Goal: Check status: Check status

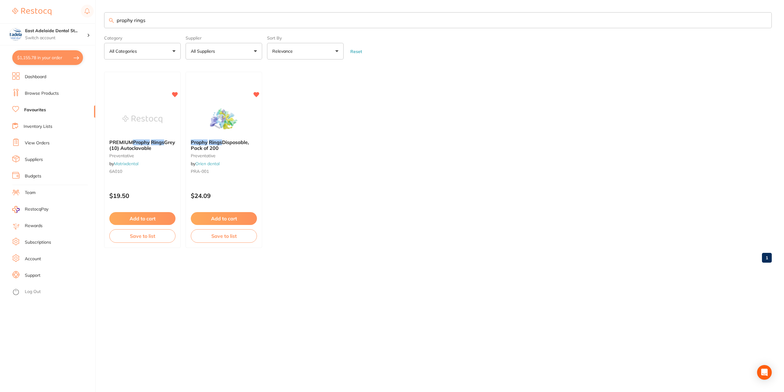
drag, startPoint x: 182, startPoint y: 24, endPoint x: 40, endPoint y: 14, distance: 142.3
click at [40, 14] on div "$1,155.78 East Adelaide Dental St... Switch account East Adelaide Dental Studio…" at bounding box center [392, 196] width 784 height 392
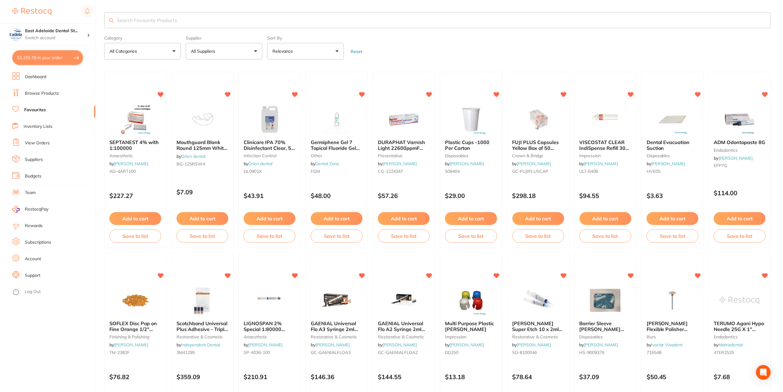
click at [51, 63] on button "$1,155.78 in your order" at bounding box center [47, 57] width 71 height 15
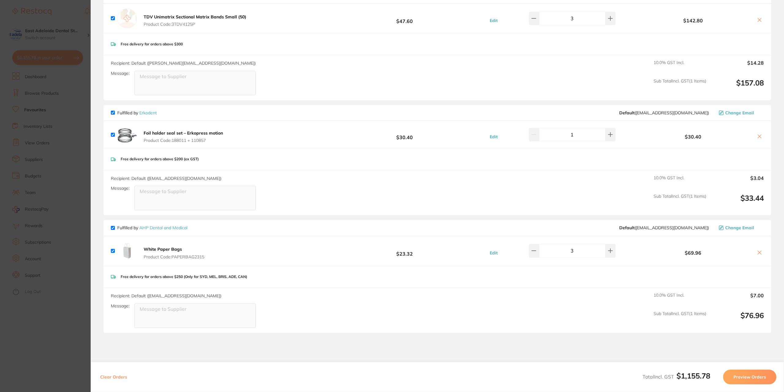
scroll to position [674, 0]
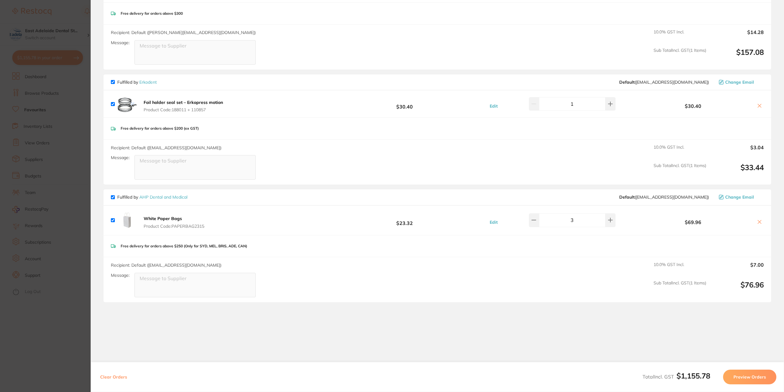
click at [44, 190] on section "Update RRP Set your pre negotiated price for this item. Item Agreed RRP (excl. …" at bounding box center [392, 196] width 784 height 392
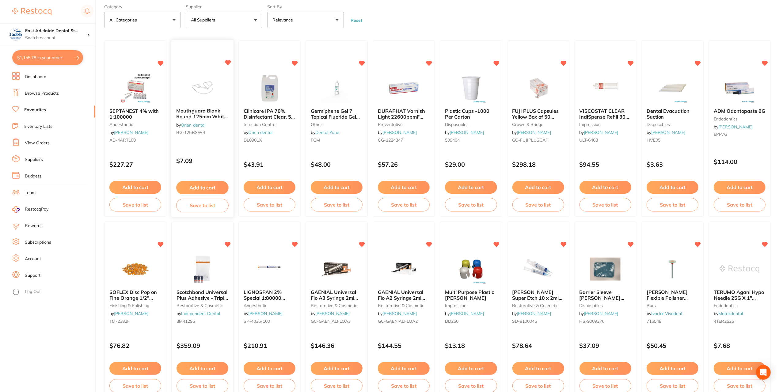
scroll to position [0, 0]
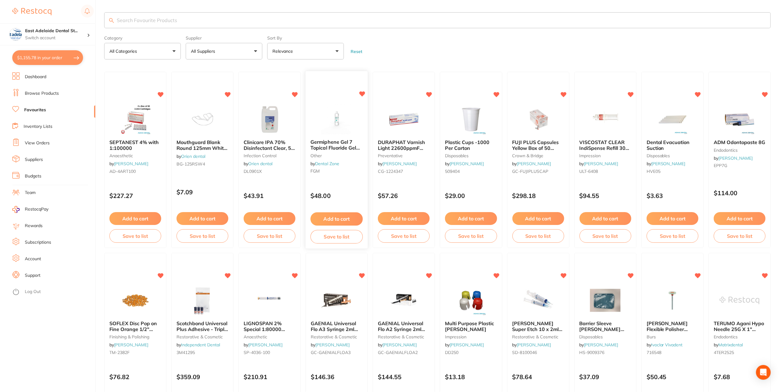
click at [347, 142] on span "Germiphene Gel 7 Topical Fluoride Gel Mint" at bounding box center [335, 147] width 50 height 17
click at [341, 154] on section at bounding box center [391, 196] width 783 height 392
click at [346, 126] on img at bounding box center [337, 119] width 40 height 31
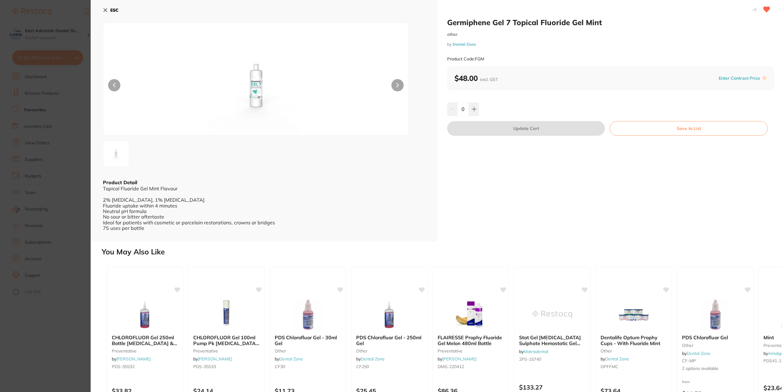
click at [109, 12] on button "ESC" at bounding box center [111, 10] width 16 height 10
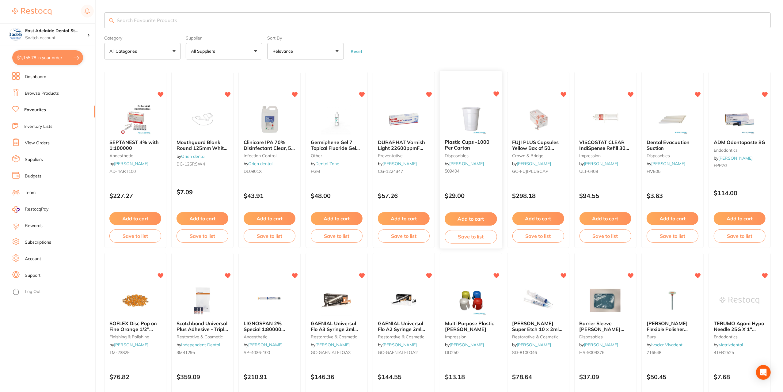
scroll to position [31, 0]
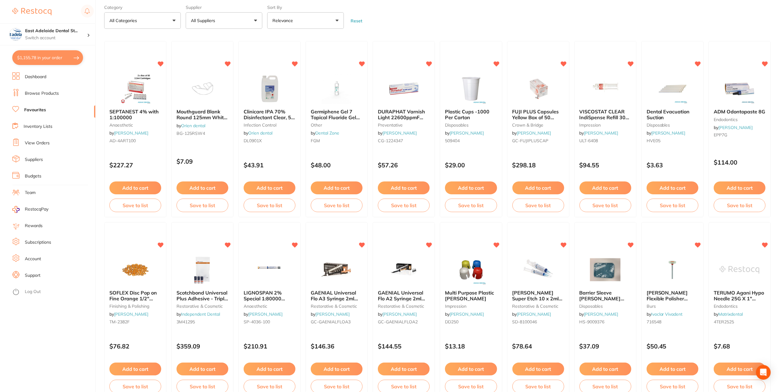
drag, startPoint x: 384, startPoint y: 280, endPoint x: 388, endPoint y: 281, distance: 4.4
click at [384, 280] on img at bounding box center [404, 269] width 40 height 31
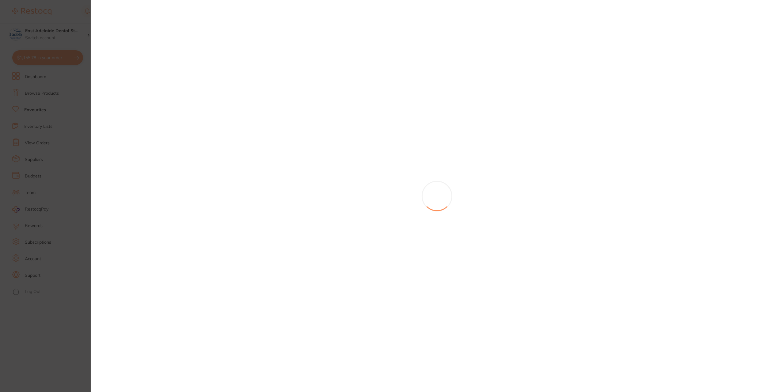
click at [388, 281] on section at bounding box center [391, 196] width 783 height 392
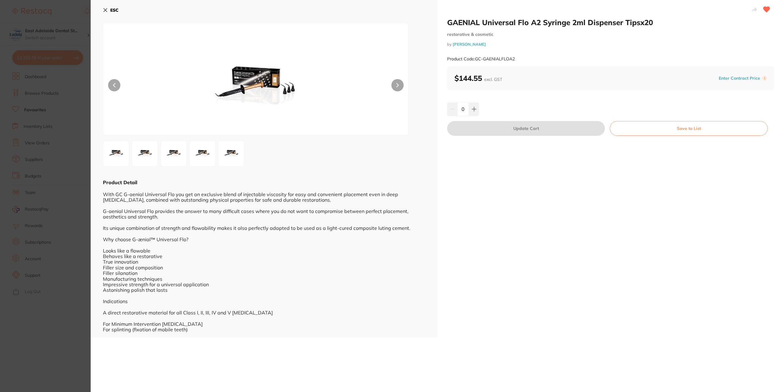
click at [113, 10] on b "ESC" at bounding box center [114, 10] width 8 height 6
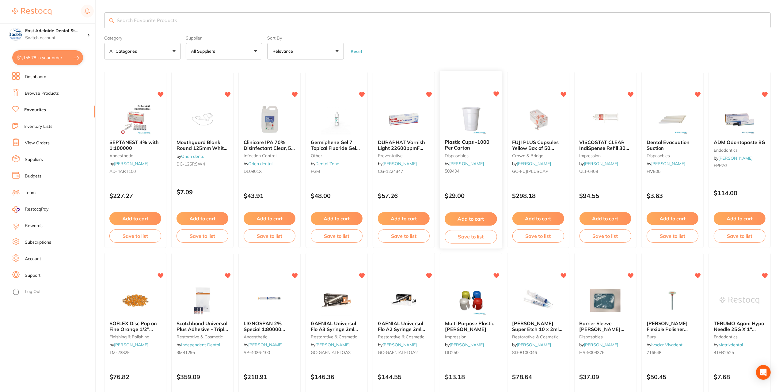
click at [478, 154] on small "disposables" at bounding box center [471, 155] width 52 height 5
click at [465, 132] on section at bounding box center [391, 196] width 783 height 392
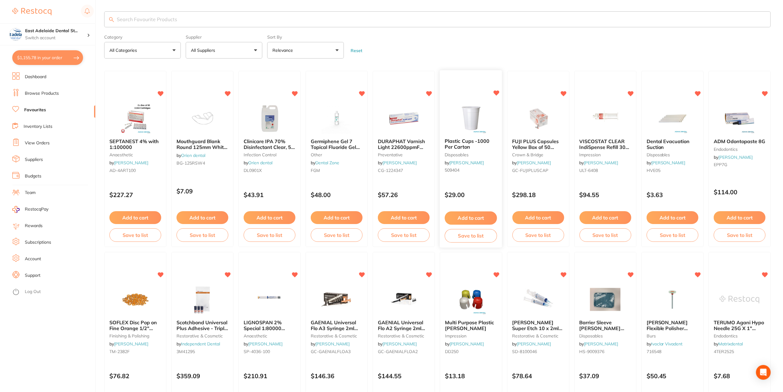
click at [460, 140] on span "Plastic Cups -1000 Per Carton" at bounding box center [467, 144] width 45 height 12
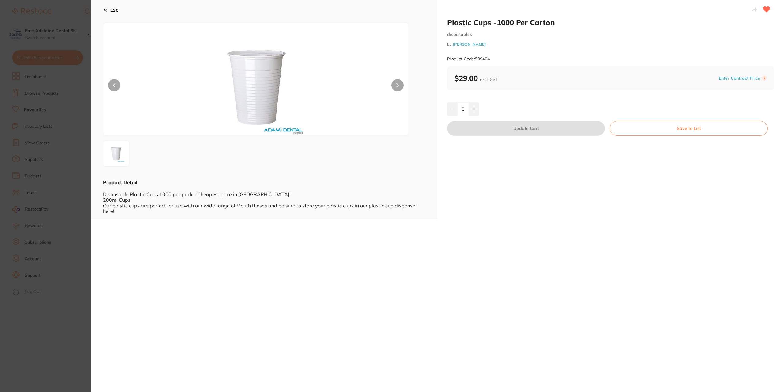
click at [105, 12] on icon at bounding box center [105, 10] width 5 height 5
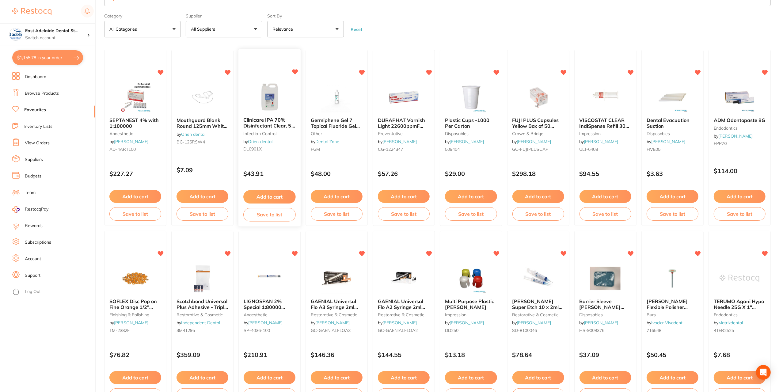
scroll to position [32, 0]
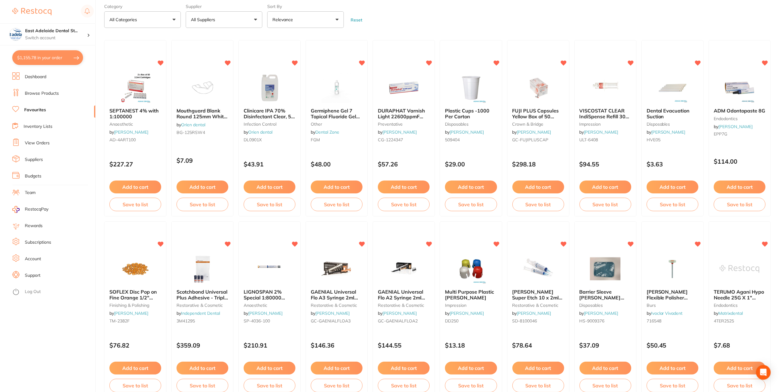
click at [645, 14] on form "Category All Categories All Categories 3D Printing anaesthetic articulating bur…" at bounding box center [437, 15] width 667 height 26
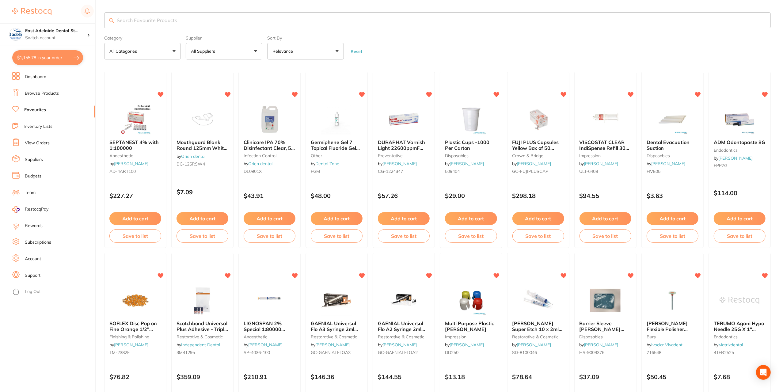
scroll to position [0, 0]
click at [68, 55] on button "$1,155.78 in your order" at bounding box center [47, 57] width 71 height 15
click at [66, 63] on section "Update RRP Set your pre negotiated price for this item. Item Agreed RRP (excl. …" at bounding box center [391, 196] width 783 height 392
click at [45, 96] on link "Browse Products" at bounding box center [42, 93] width 34 height 6
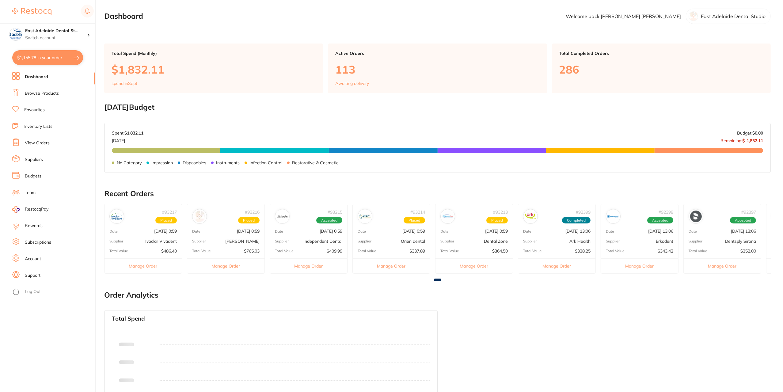
click at [43, 143] on link "View Orders" at bounding box center [37, 143] width 25 height 6
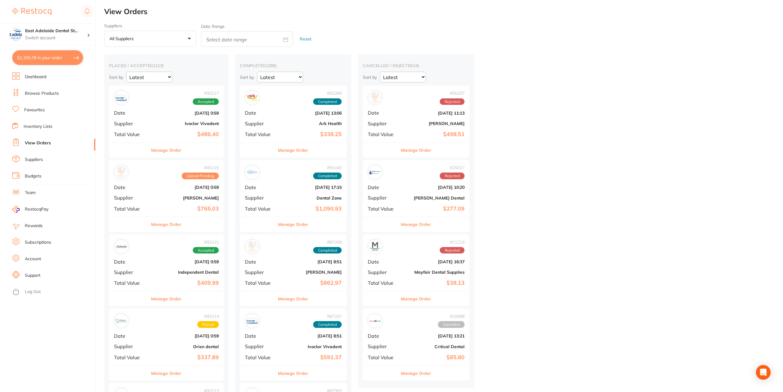
drag, startPoint x: 187, startPoint y: 152, endPoint x: 191, endPoint y: 155, distance: 4.6
click at [186, 152] on div "Manage Order" at bounding box center [166, 149] width 115 height 15
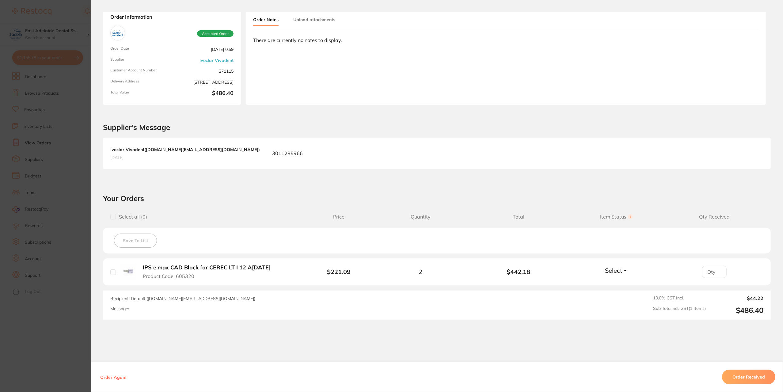
scroll to position [51, 0]
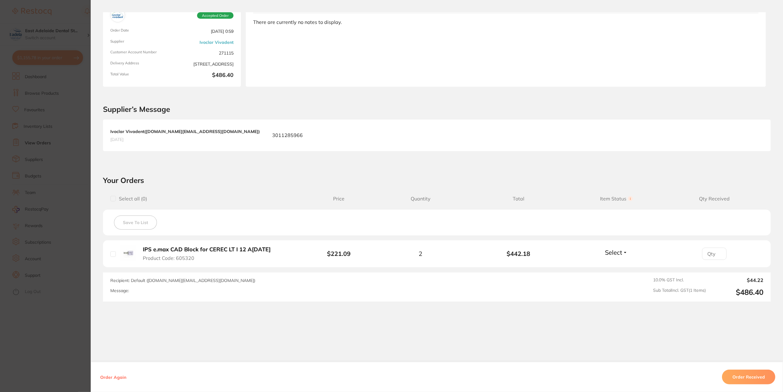
click at [20, 237] on section "Order ID: Restocq- 93217 Order Information Accepted Order Order Date [DATE] 0:5…" at bounding box center [391, 196] width 783 height 392
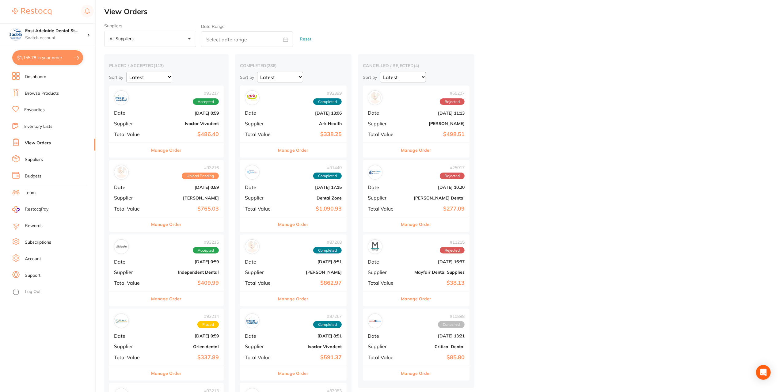
click at [179, 227] on button "Manage Order" at bounding box center [166, 224] width 30 height 15
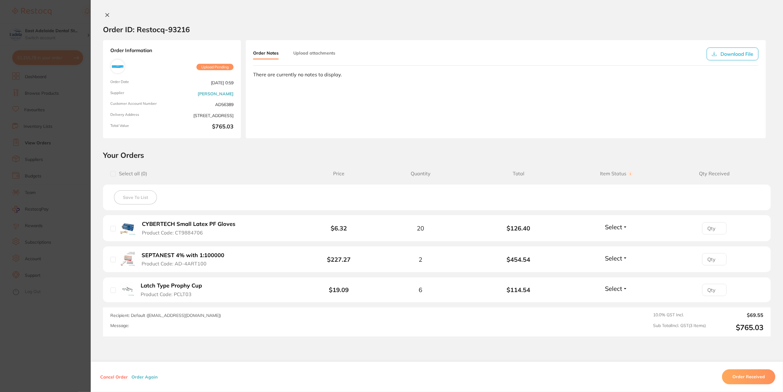
click at [25, 225] on section "Order ID: Restocq- 93216 Order Information Upload Pending Order Date [DATE] 0:5…" at bounding box center [391, 196] width 783 height 392
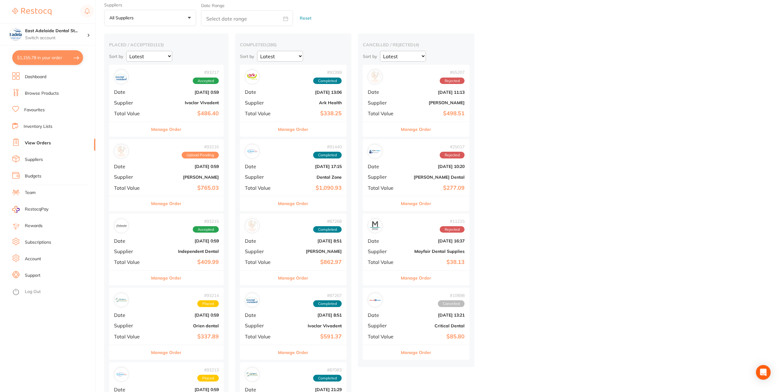
scroll to position [31, 0]
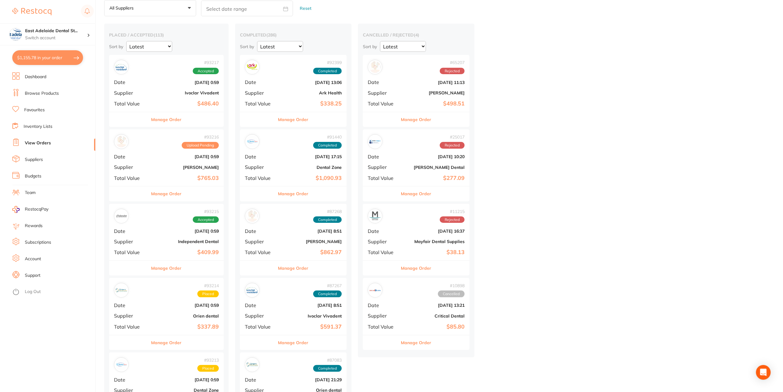
drag, startPoint x: 175, startPoint y: 268, endPoint x: 170, endPoint y: 268, distance: 4.6
click at [175, 268] on button "Manage Order" at bounding box center [166, 268] width 30 height 15
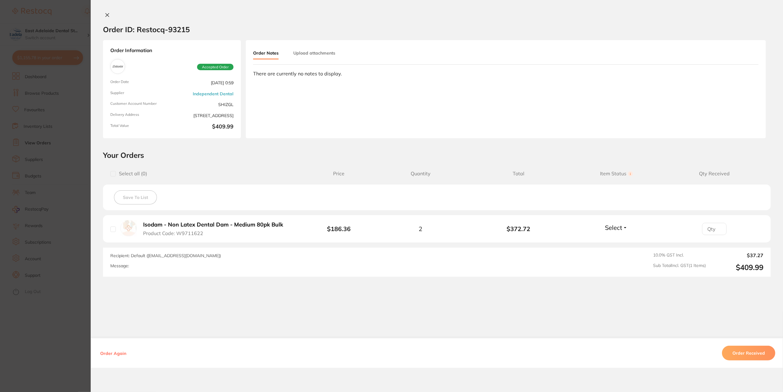
click at [62, 256] on section "Order ID: Restocq- 93215 Order Information Accepted Order Order Date [DATE] 0:5…" at bounding box center [391, 196] width 783 height 392
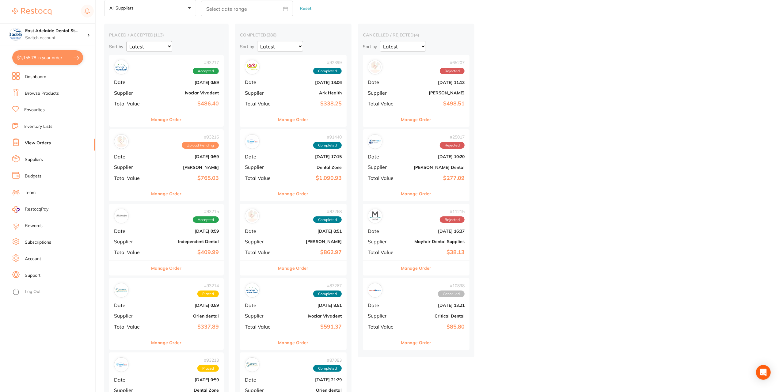
click at [151, 199] on div "Manage Order" at bounding box center [166, 193] width 115 height 15
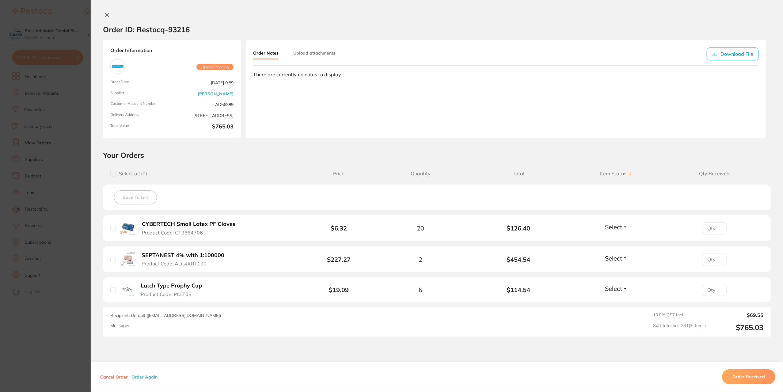
click at [66, 212] on section "Order ID: Restocq- 93216 Order Information Upload Pending Order Date [DATE] 0:5…" at bounding box center [391, 196] width 783 height 392
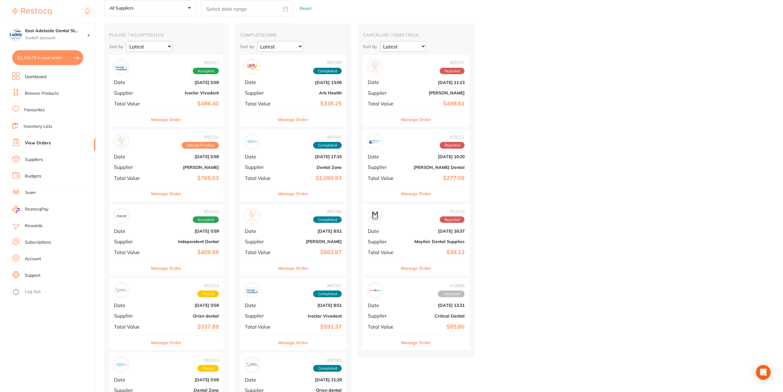
scroll to position [92, 0]
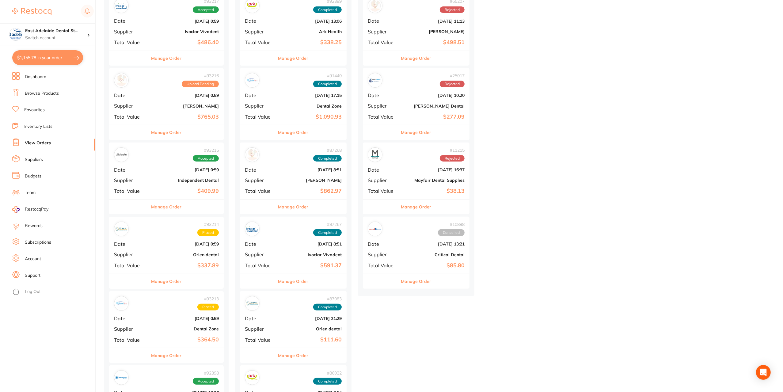
click at [184, 279] on div "Manage Order" at bounding box center [166, 281] width 115 height 15
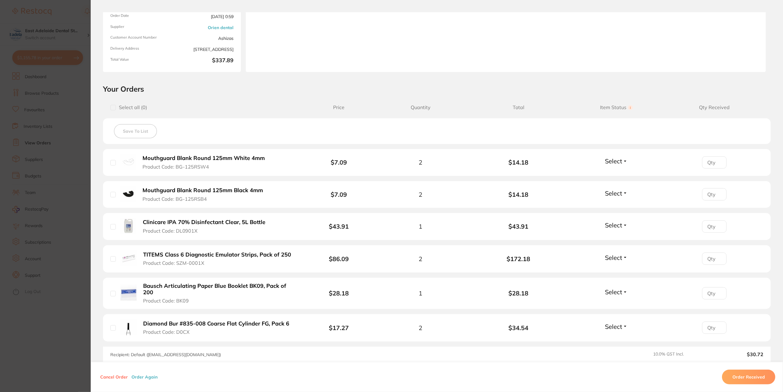
scroll to position [31, 0]
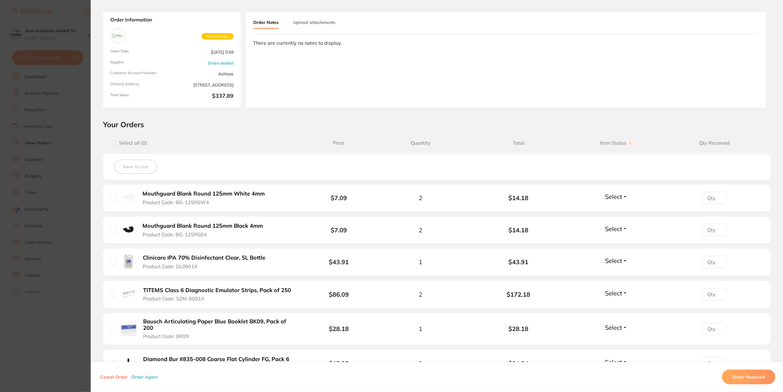
click at [24, 276] on section "Order ID: Restocq- 93214 Order Information Placed Order Order Date [DATE] 0:59 …" at bounding box center [391, 196] width 783 height 392
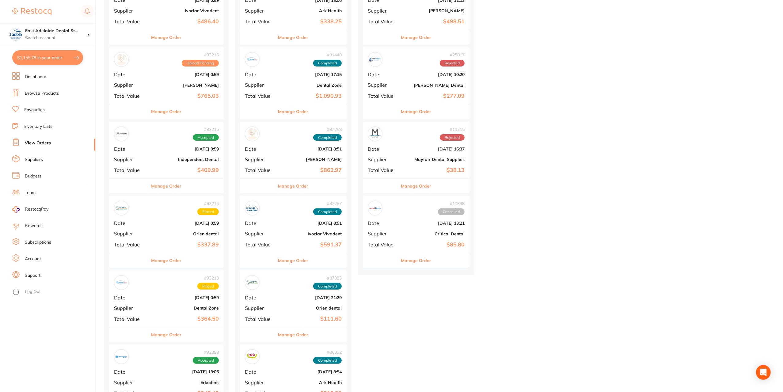
scroll to position [123, 0]
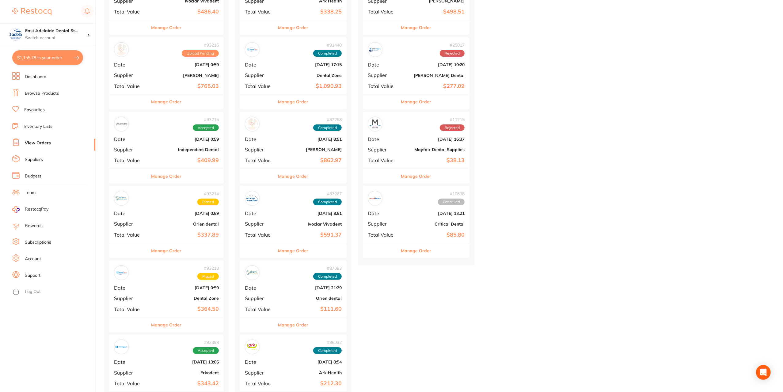
click at [172, 176] on button "Manage Order" at bounding box center [166, 176] width 30 height 15
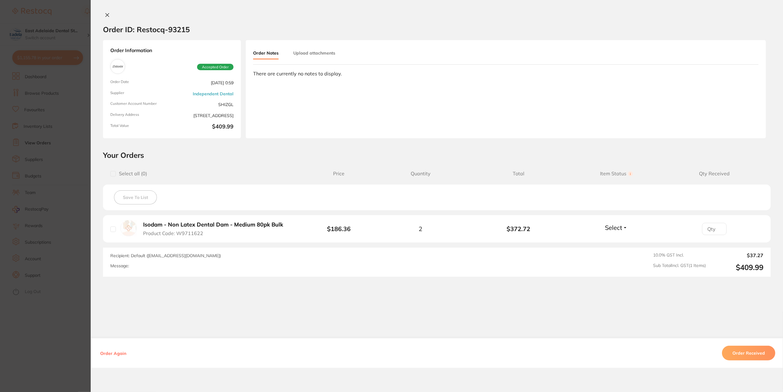
click at [65, 174] on section "Order ID: Restocq- 93215 Order Information Accepted Order Order Date [DATE] 0:5…" at bounding box center [391, 196] width 783 height 392
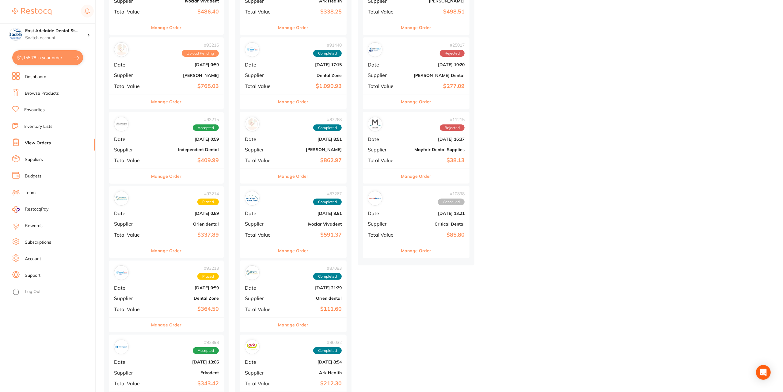
click at [166, 101] on button "Manage Order" at bounding box center [166, 101] width 30 height 15
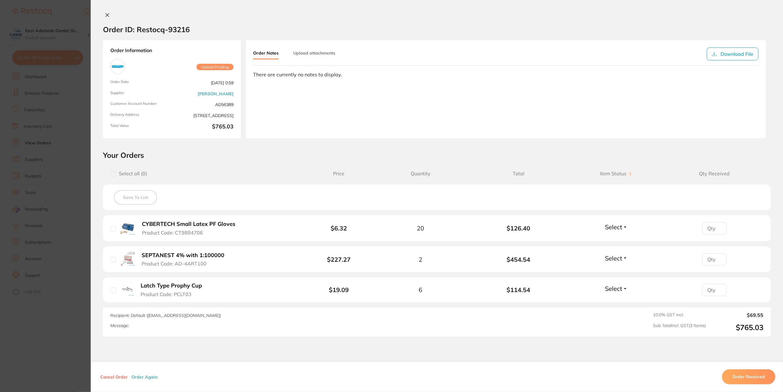
click at [86, 214] on section "Order ID: Restocq- 93216 Order Information Upload Pending Order Date [DATE] 0:5…" at bounding box center [391, 196] width 783 height 392
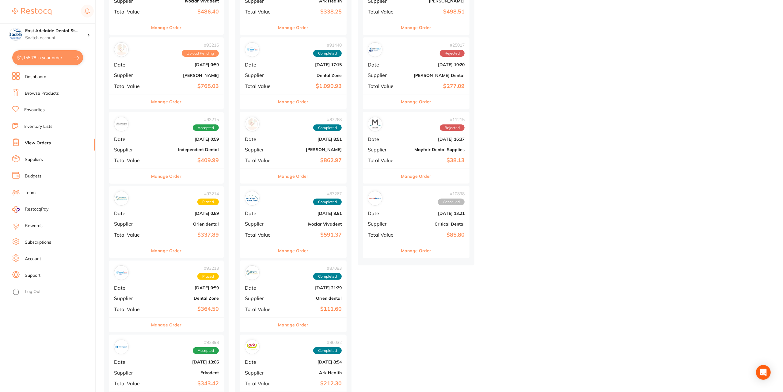
click at [167, 251] on button "Manage Order" at bounding box center [166, 250] width 30 height 15
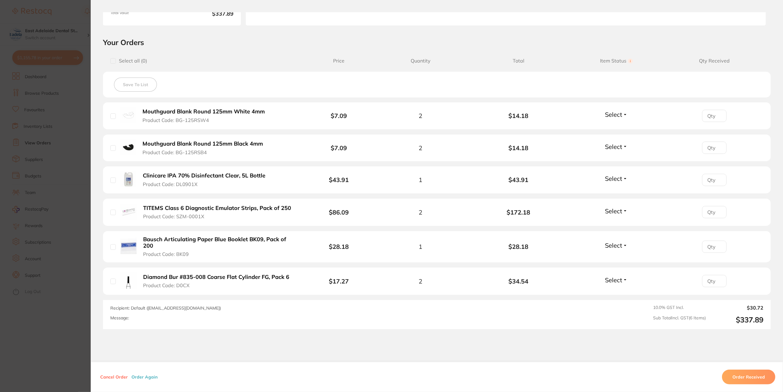
scroll to position [123, 0]
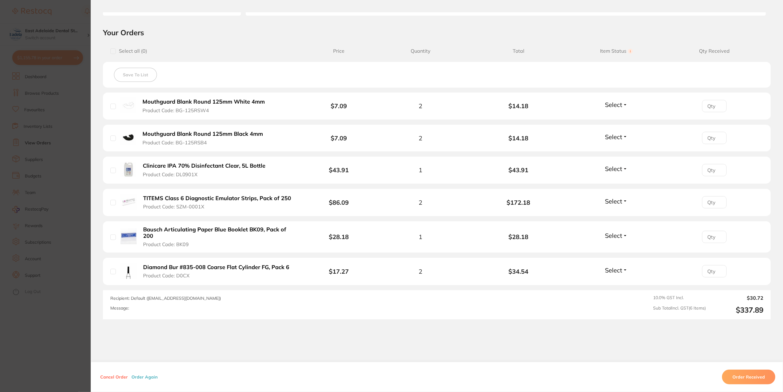
drag, startPoint x: 6, startPoint y: 141, endPoint x: 162, endPoint y: 268, distance: 201.5
click at [6, 141] on section "Order ID: Restocq- 93214 Order Information Placed Order Order Date [DATE] 0:59 …" at bounding box center [391, 196] width 783 height 392
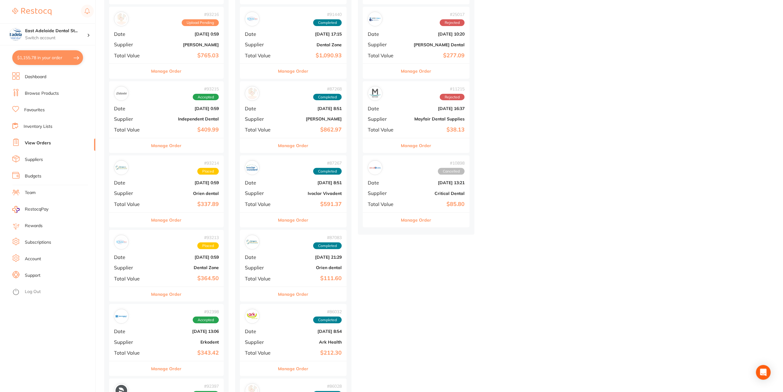
scroll to position [184, 0]
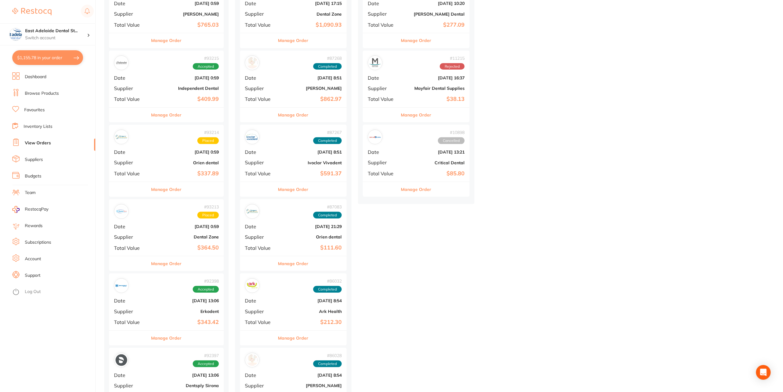
click at [183, 262] on div "Manage Order" at bounding box center [166, 263] width 115 height 15
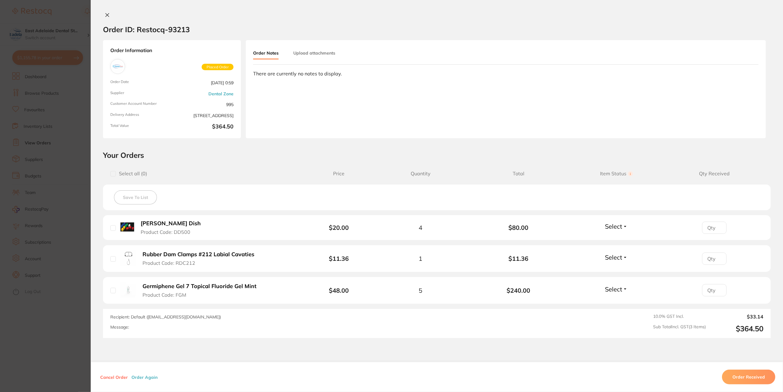
click at [55, 234] on section "Order ID: Restocq- 93213 Order Information Placed Order Order Date Sept 9 2025,…" at bounding box center [391, 196] width 783 height 392
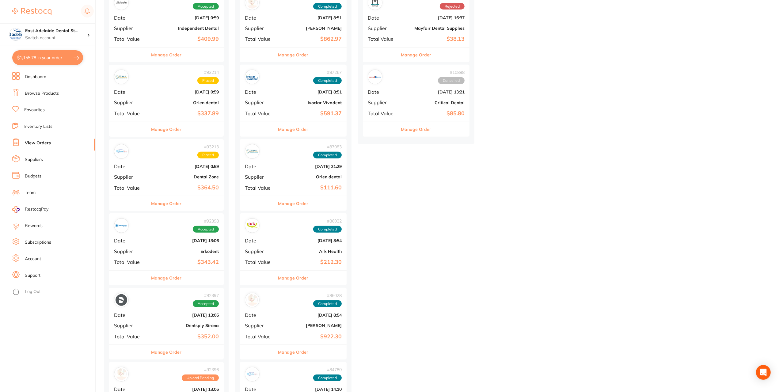
scroll to position [245, 0]
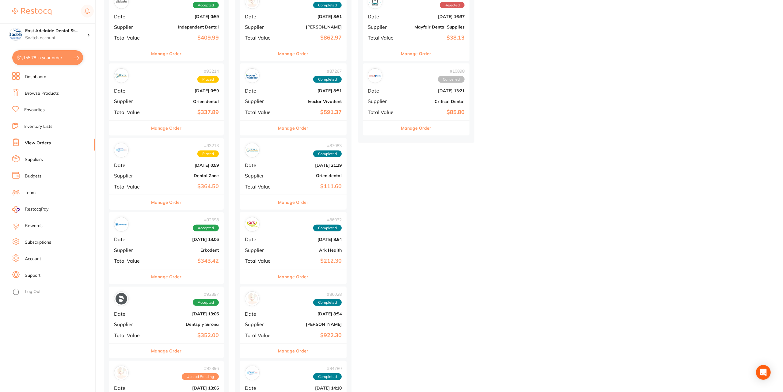
click at [160, 282] on button "Manage Order" at bounding box center [166, 276] width 30 height 15
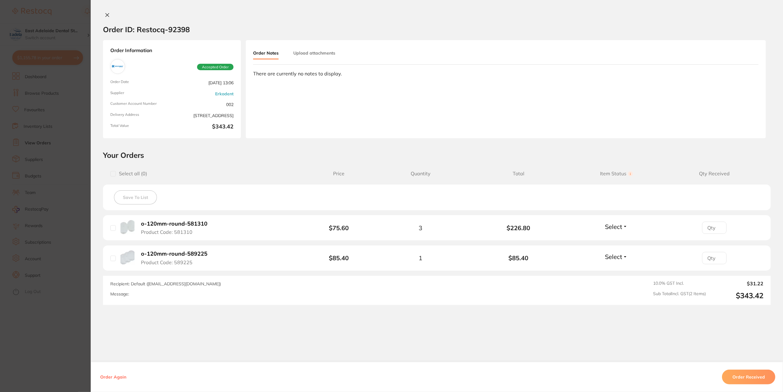
click at [55, 237] on section "Order ID: Restocq- 92398 Order Information Accepted Order Order Date [DATE] 13:…" at bounding box center [391, 196] width 783 height 392
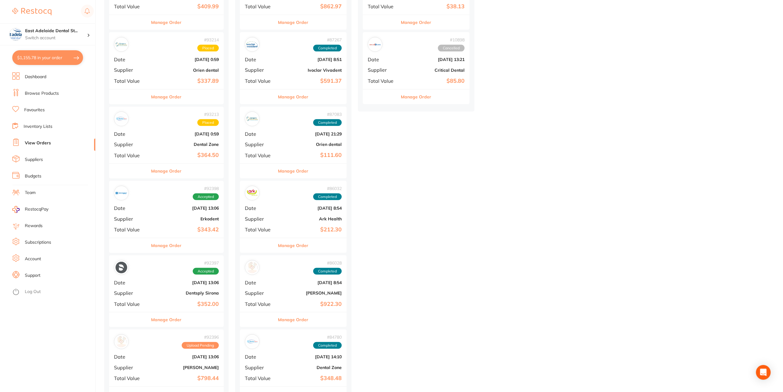
scroll to position [306, 0]
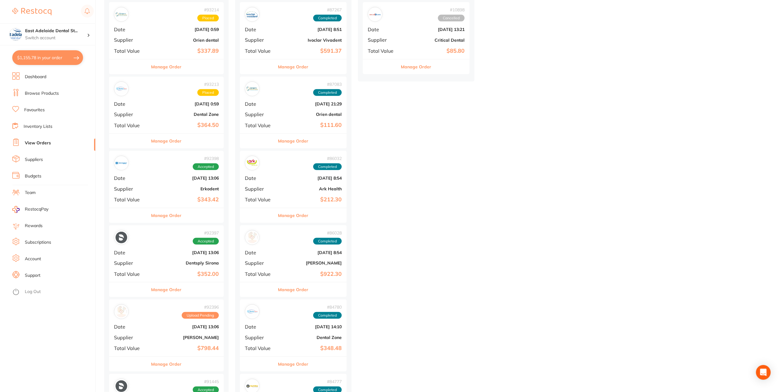
click at [168, 292] on button "Manage Order" at bounding box center [166, 289] width 30 height 15
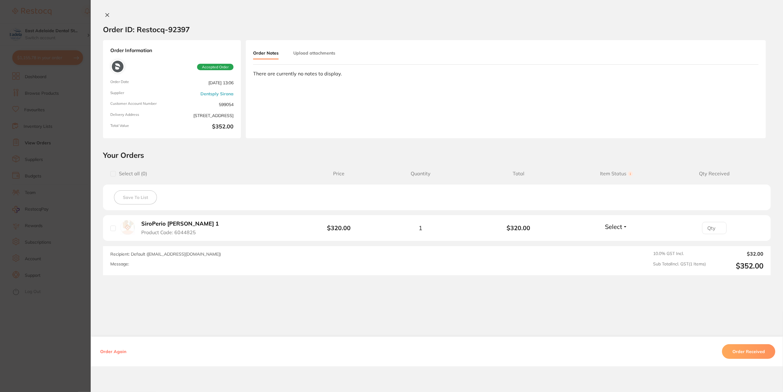
click at [53, 227] on section "Order ID: Restocq- 92397 Order Information Accepted Order Order Date [DATE] 13:…" at bounding box center [391, 196] width 783 height 392
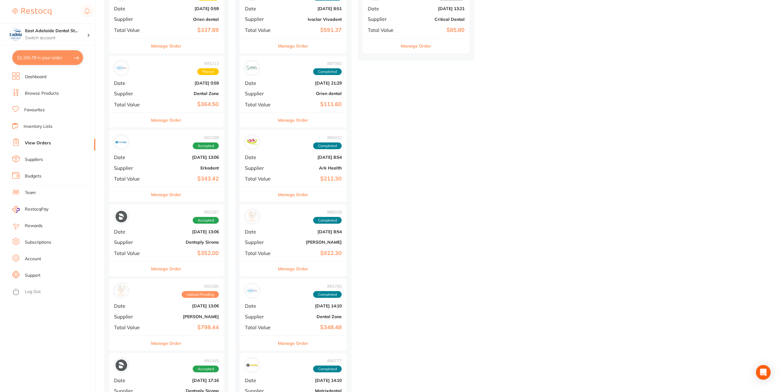
scroll to position [337, 0]
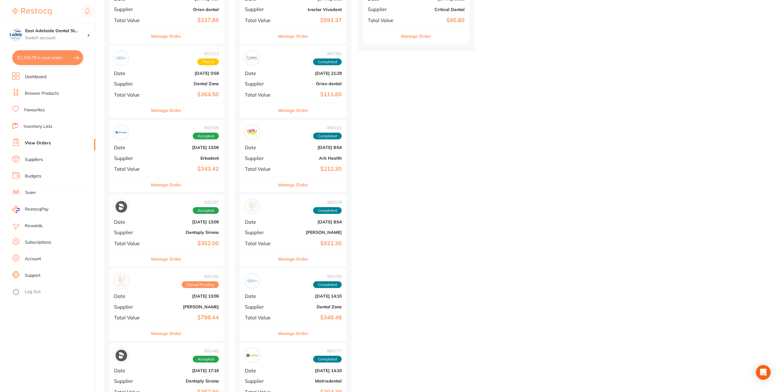
drag, startPoint x: 157, startPoint y: 332, endPoint x: 148, endPoint y: 315, distance: 19.3
click at [157, 332] on button "Manage Order" at bounding box center [166, 333] width 30 height 15
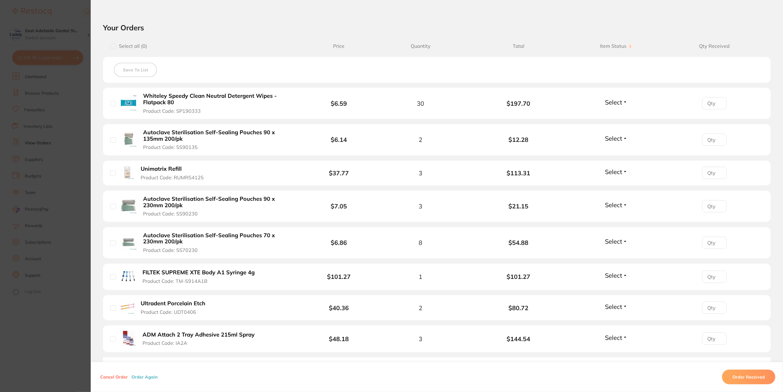
scroll to position [153, 0]
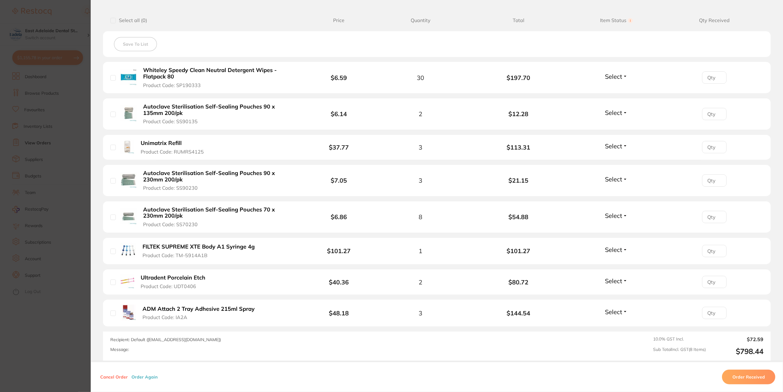
click at [160, 316] on span "Product Code: IA2A" at bounding box center [164, 317] width 45 height 6
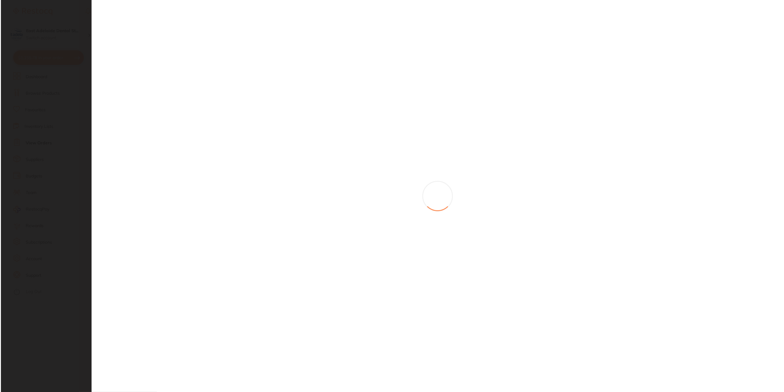
scroll to position [0, 0]
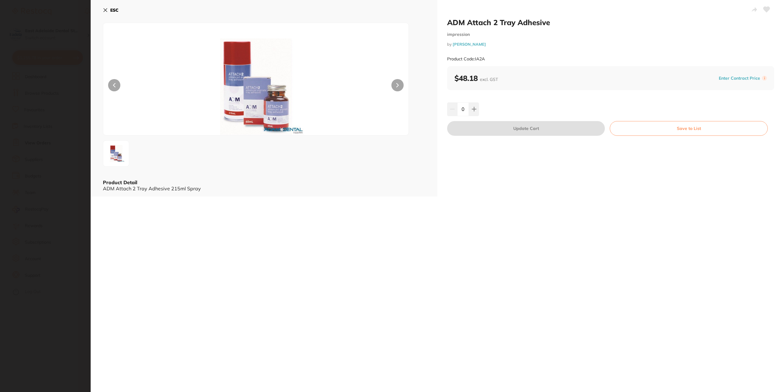
click at [107, 14] on button "ESC" at bounding box center [111, 10] width 16 height 10
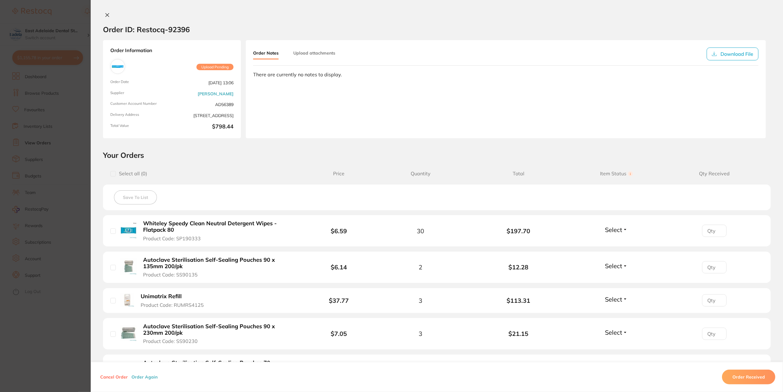
scroll to position [215, 0]
click at [98, 15] on div at bounding box center [437, 15] width 692 height 6
click at [105, 14] on icon at bounding box center [107, 15] width 5 height 5
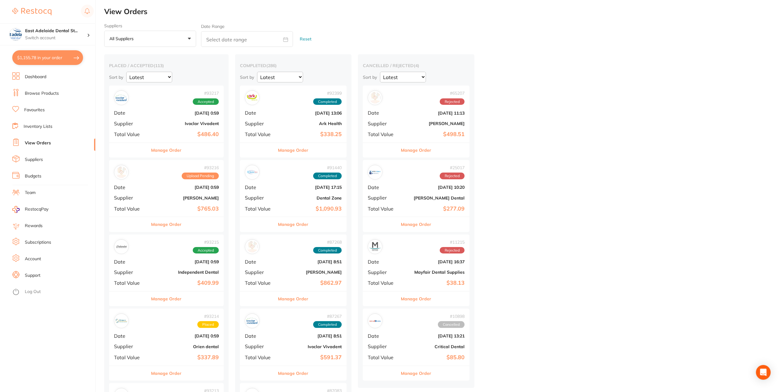
drag, startPoint x: 186, startPoint y: 221, endPoint x: 183, endPoint y: 219, distance: 4.3
click at [180, 225] on button "Manage Order" at bounding box center [166, 224] width 30 height 15
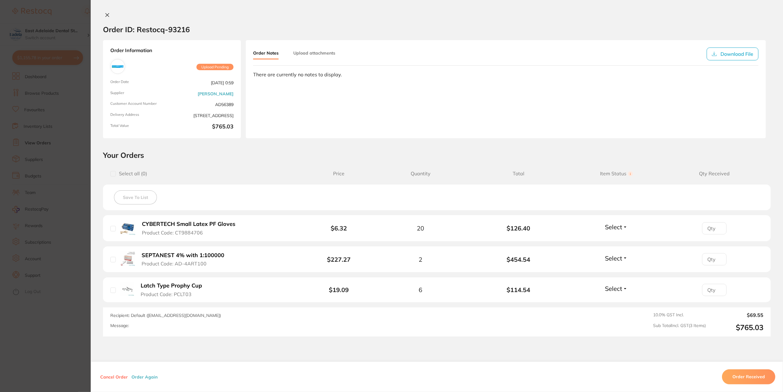
drag, startPoint x: 36, startPoint y: 201, endPoint x: 124, endPoint y: 267, distance: 110.0
click at [36, 201] on section "Order ID: Restocq- 93216 Order Information Upload Pending Order Date [DATE] 0:5…" at bounding box center [391, 196] width 783 height 392
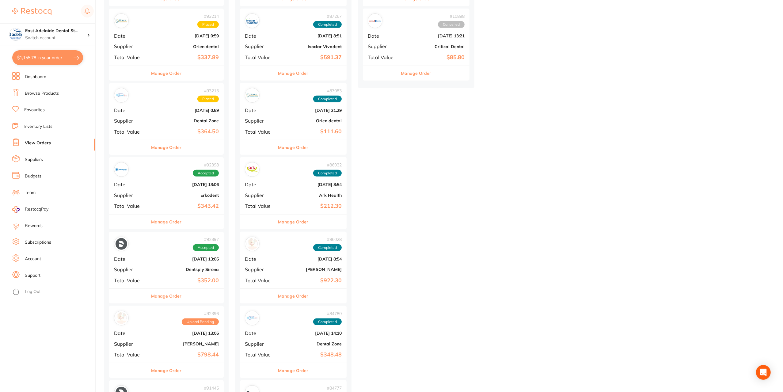
scroll to position [337, 0]
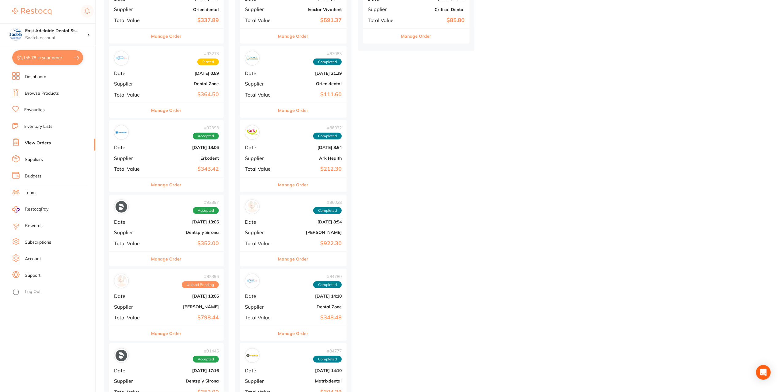
drag, startPoint x: 178, startPoint y: 335, endPoint x: 192, endPoint y: 308, distance: 30.4
click at [177, 335] on button "Manage Order" at bounding box center [166, 333] width 30 height 15
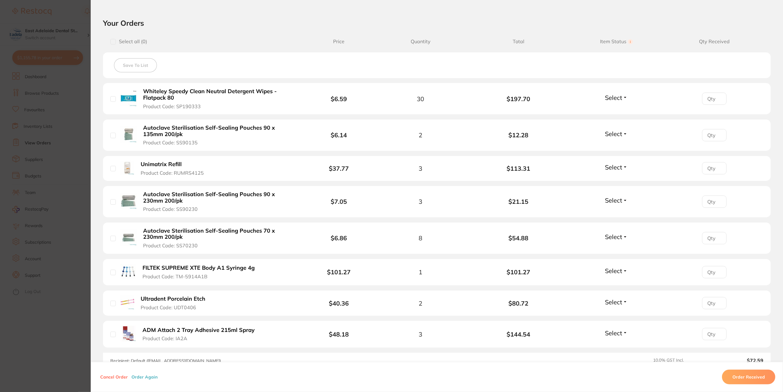
scroll to position [123, 0]
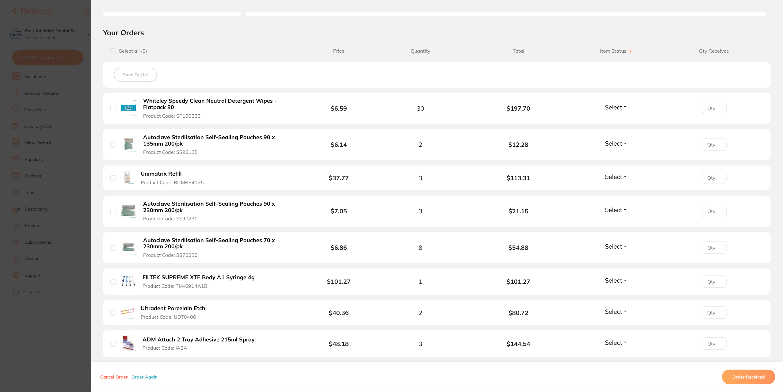
click at [0, 241] on section "Order ID: Restocq- 92396 Order Information Upload Pending Order Date [DATE] 13:…" at bounding box center [391, 196] width 783 height 392
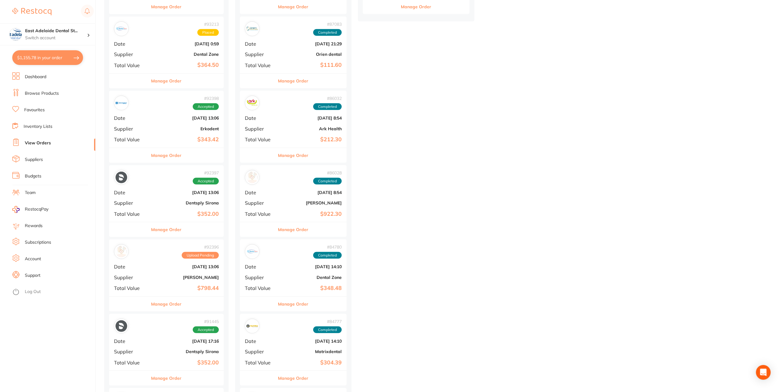
scroll to position [368, 0]
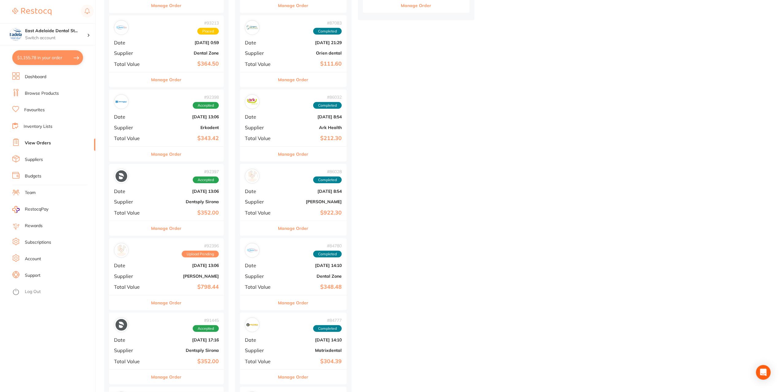
click at [175, 300] on button "Manage Order" at bounding box center [166, 302] width 30 height 15
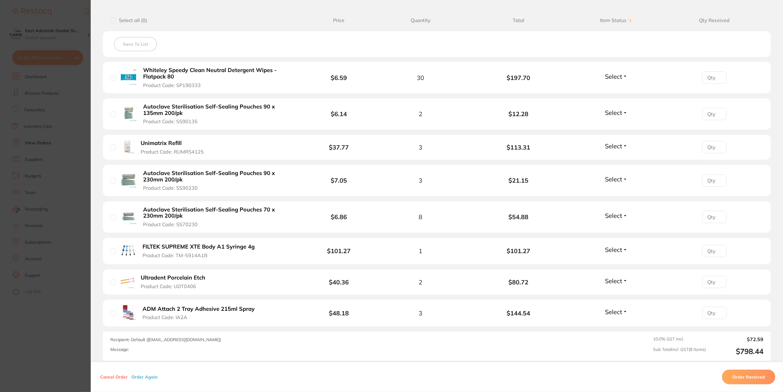
scroll to position [123, 0]
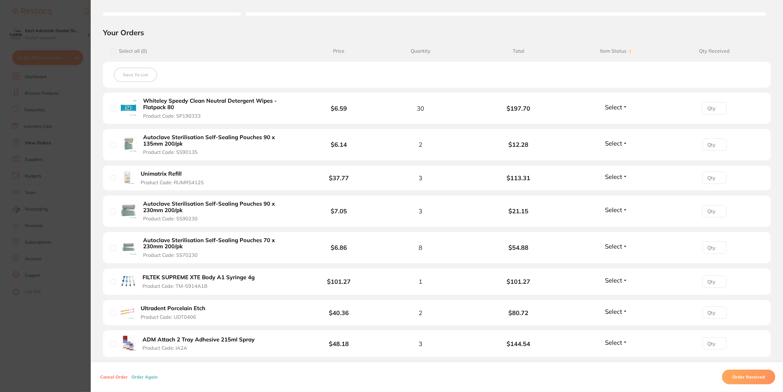
click at [60, 240] on section "Order ID: Restocq- 92396 Order Information Upload Pending Order Date [DATE] 13:…" at bounding box center [391, 196] width 783 height 392
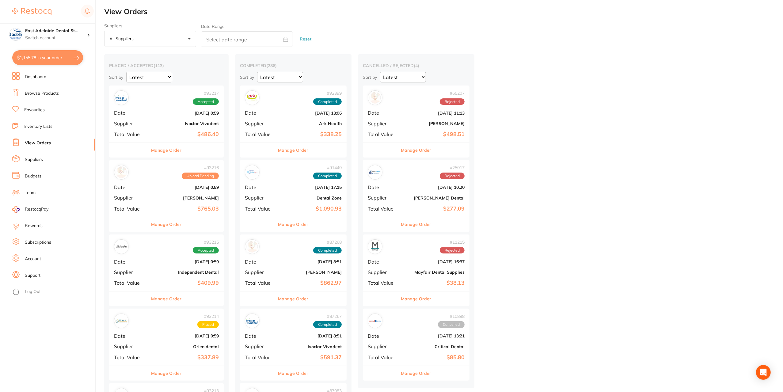
click at [147, 155] on div "Manage Order" at bounding box center [166, 149] width 115 height 15
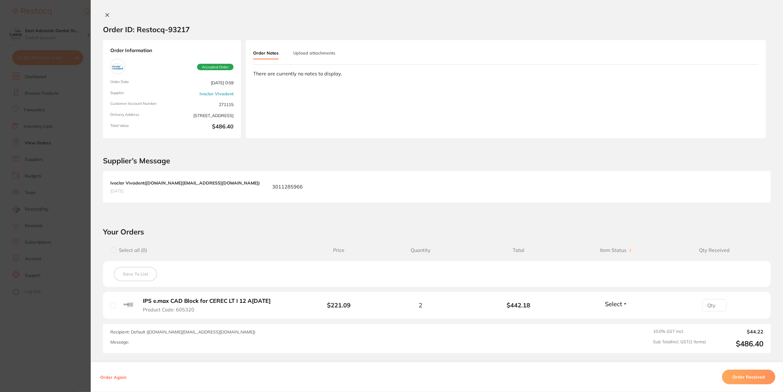
click at [1, 161] on section "Order ID: Restocq- 93217 Order Information Accepted Order Order Date [DATE] 0:5…" at bounding box center [391, 196] width 783 height 392
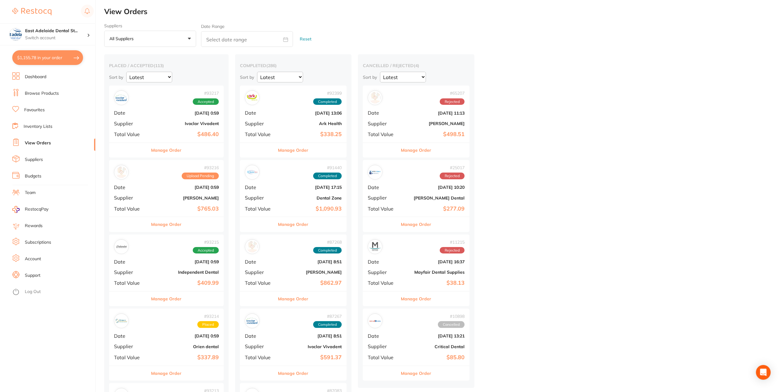
click at [165, 226] on button "Manage Order" at bounding box center [166, 224] width 30 height 15
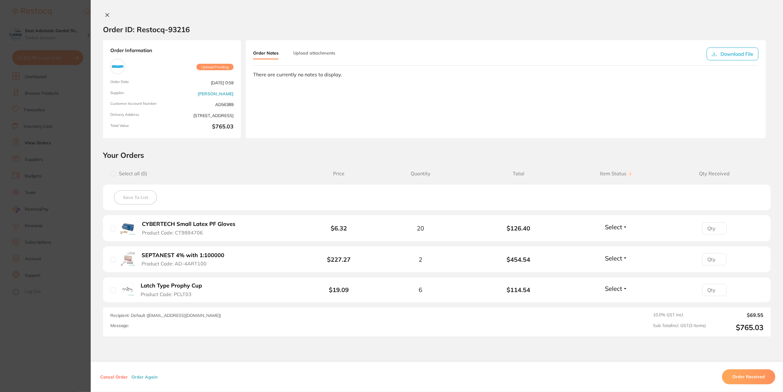
scroll to position [31, 0]
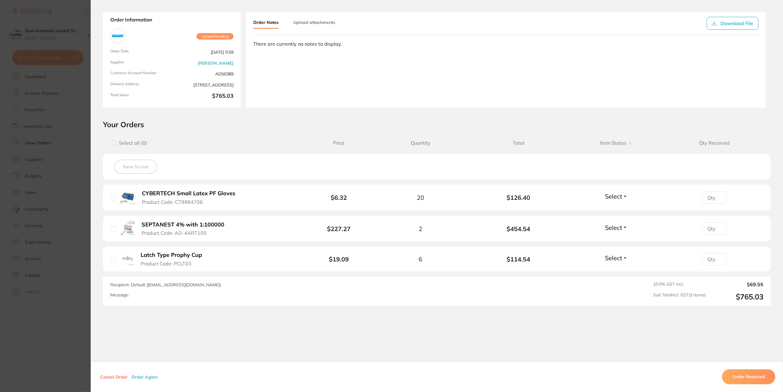
click at [46, 206] on section "Order ID: Restocq- 93216 Order Information Upload Pending Order Date [DATE] 0:5…" at bounding box center [391, 196] width 783 height 392
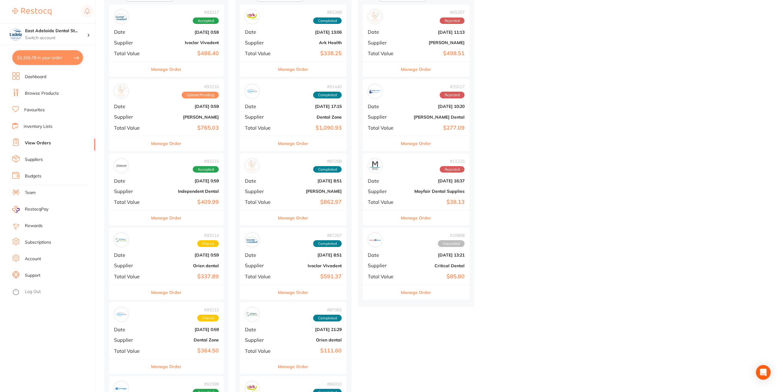
scroll to position [92, 0]
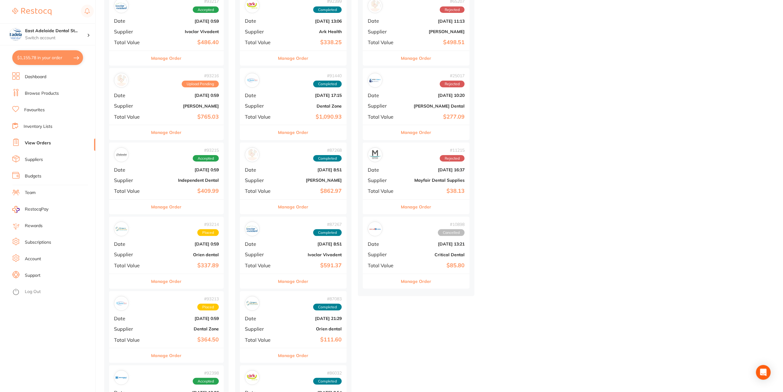
click at [173, 285] on button "Manage Order" at bounding box center [166, 281] width 30 height 15
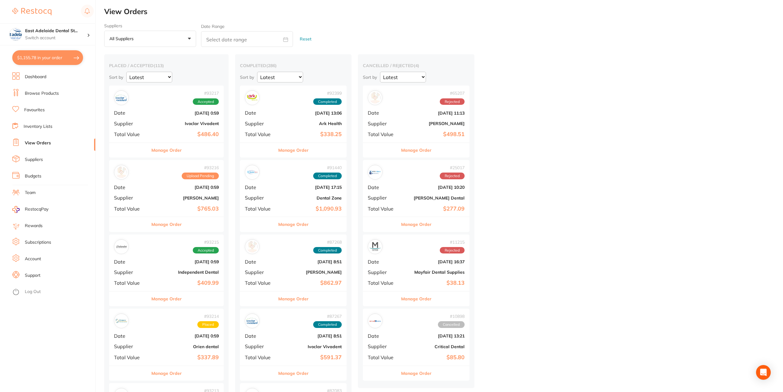
click at [31, 109] on link "Favourites" at bounding box center [34, 110] width 21 height 6
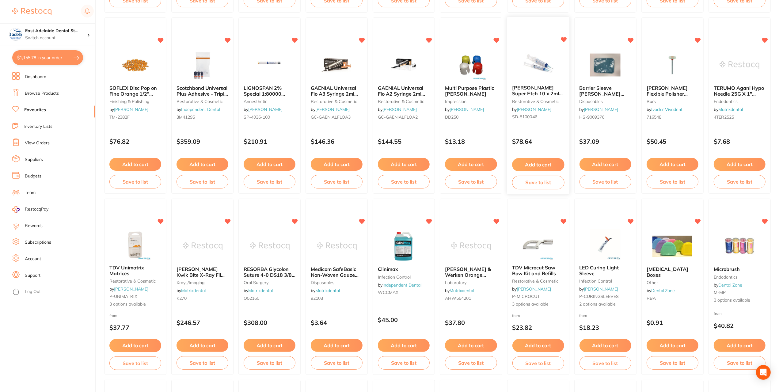
scroll to position [245, 0]
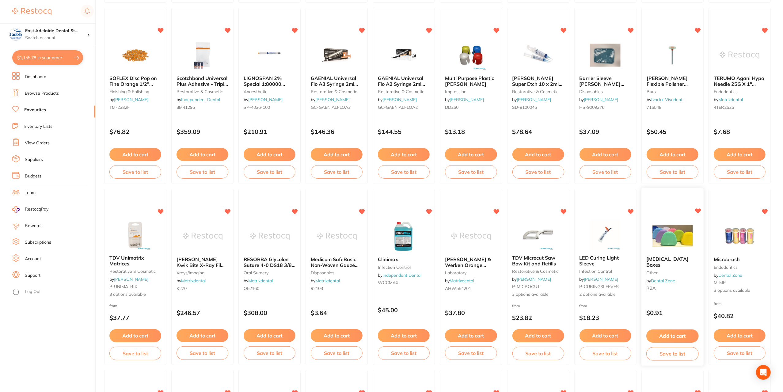
click at [679, 310] on p "$0.91" at bounding box center [672, 313] width 52 height 7
click at [667, 272] on section at bounding box center [391, 196] width 783 height 392
click at [670, 247] on img at bounding box center [672, 236] width 40 height 31
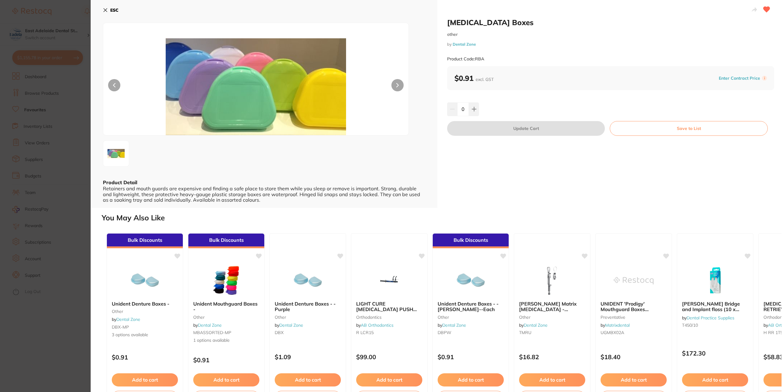
click at [397, 89] on button at bounding box center [398, 85] width 12 height 12
click at [106, 9] on icon at bounding box center [105, 10] width 3 height 3
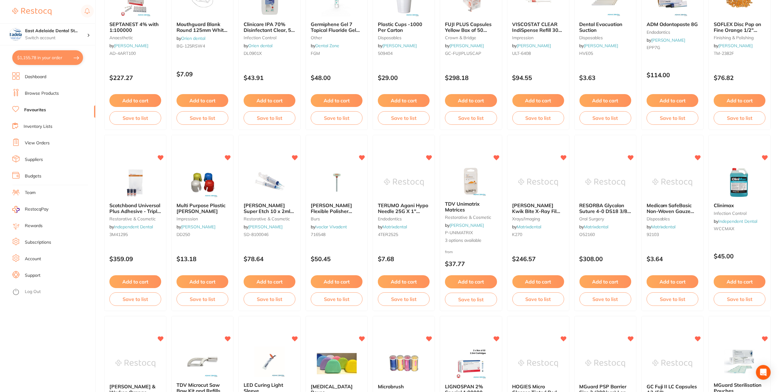
scroll to position [61, 0]
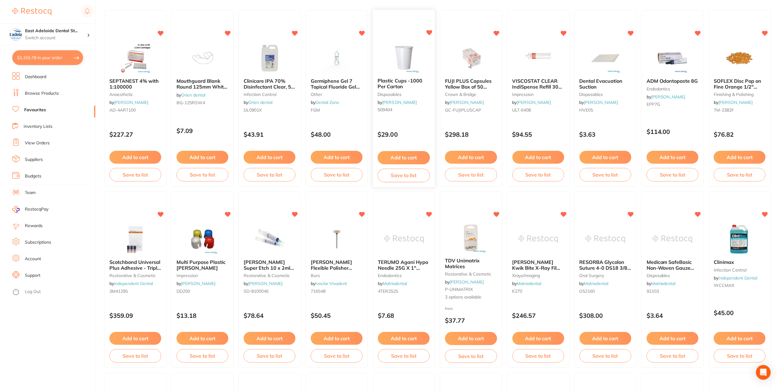
click at [399, 67] on img at bounding box center [404, 57] width 40 height 31
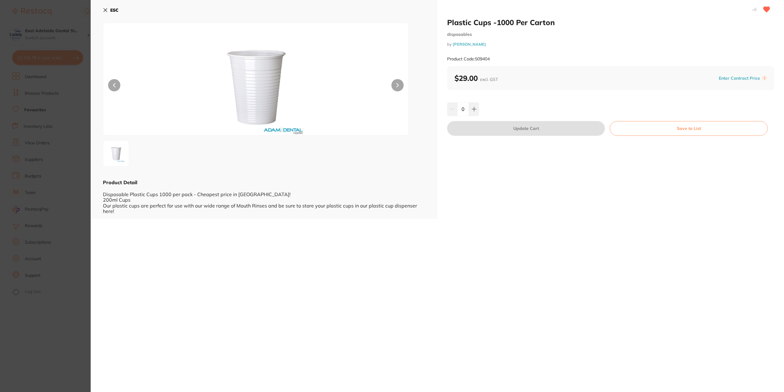
click at [105, 11] on icon at bounding box center [105, 10] width 3 height 3
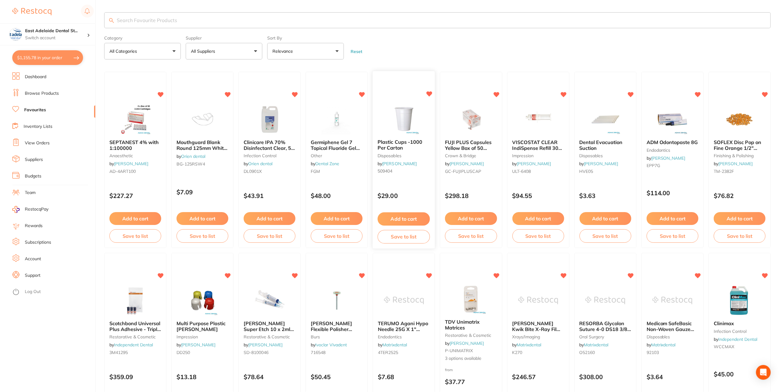
click at [431, 159] on div "Plastic Cups -1000 Per Carton disposables by [PERSON_NAME] 509404" at bounding box center [404, 158] width 62 height 47
click at [401, 140] on section at bounding box center [391, 196] width 783 height 392
click at [411, 135] on div "Plastic Cups -1000 Per Carton disposables by [PERSON_NAME] 509404" at bounding box center [404, 157] width 62 height 47
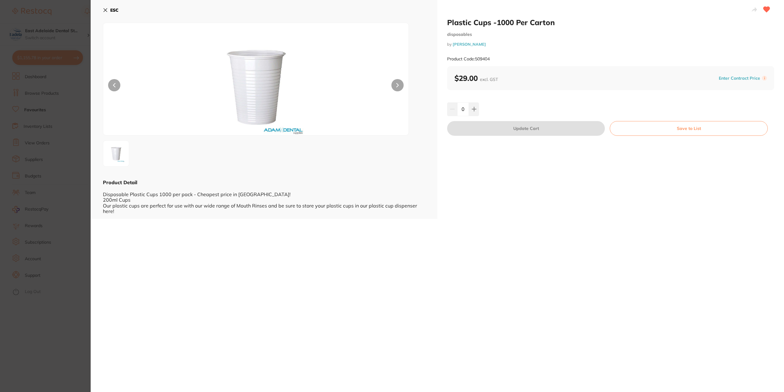
click at [102, 4] on div "ESC Product Detail Disposable Plastic Cups 1000 per pack - Cheapest price in [G…" at bounding box center [264, 109] width 347 height 219
click at [102, 7] on div "ESC Product Detail Disposable Plastic Cups 1000 per pack - Cheapest price in [G…" at bounding box center [264, 109] width 347 height 219
click at [110, 15] on button "ESC" at bounding box center [111, 10] width 16 height 10
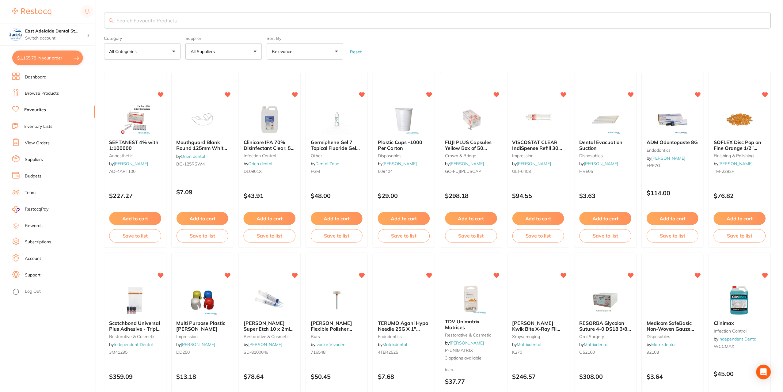
scroll to position [0, 0]
click at [40, 95] on link "Browse Products" at bounding box center [42, 93] width 34 height 6
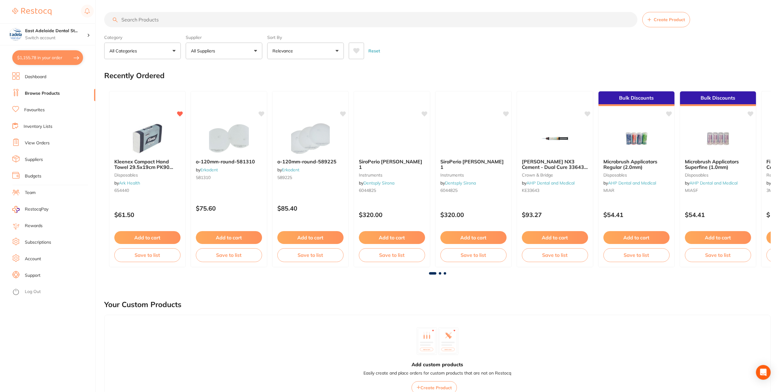
click at [45, 93] on link "Browse Products" at bounding box center [42, 93] width 35 height 6
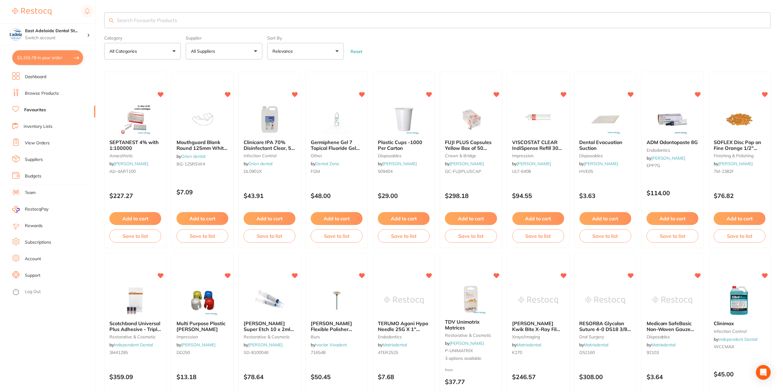
click at [38, 144] on link "View Orders" at bounding box center [37, 143] width 25 height 6
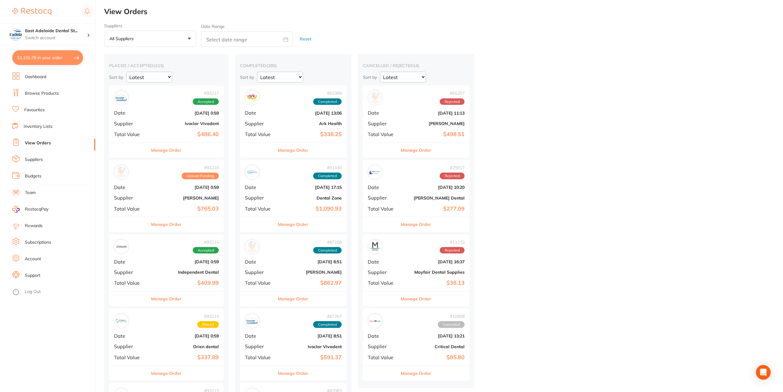
click at [169, 152] on button "Manage Order" at bounding box center [166, 150] width 30 height 15
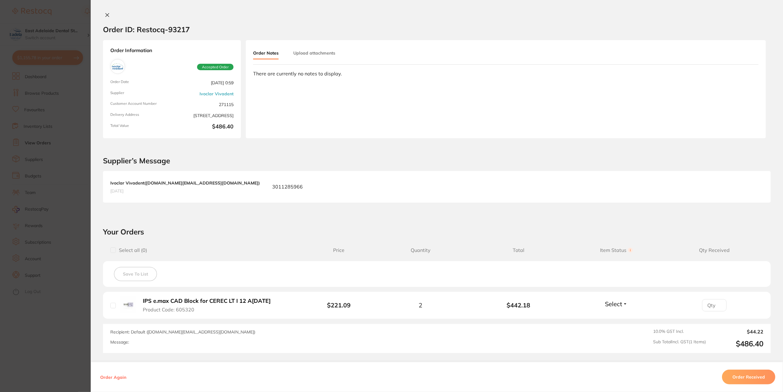
click at [38, 201] on section "Order ID: Restocq- 93217 Order Information Accepted Order Order Date [DATE] 0:5…" at bounding box center [391, 196] width 783 height 392
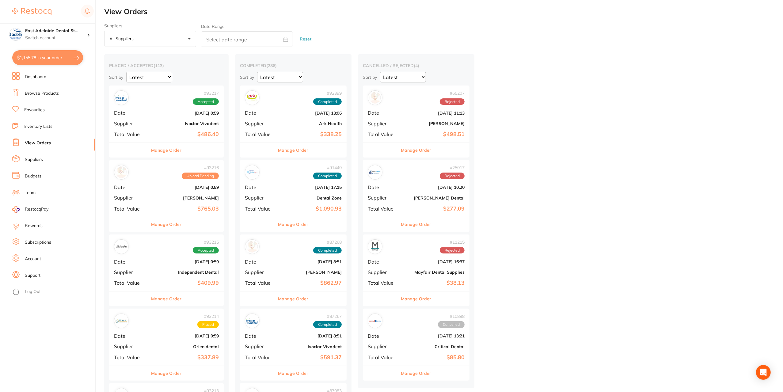
click at [182, 230] on button "Manage Order" at bounding box center [166, 224] width 30 height 15
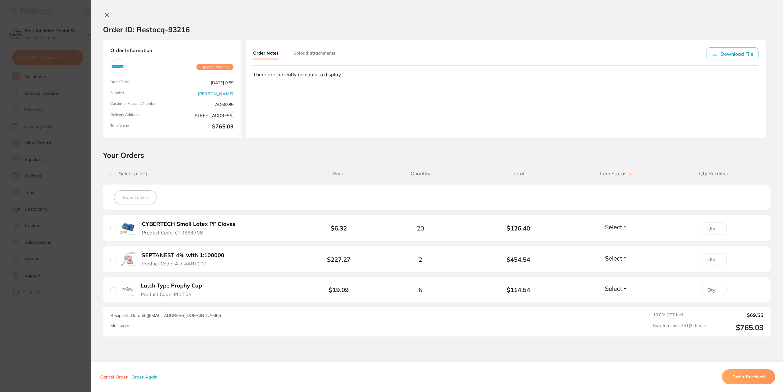
click at [51, 252] on section "Order ID: Restocq- 93216 Order Information Upload Pending Order Date [DATE] 0:5…" at bounding box center [391, 196] width 783 height 392
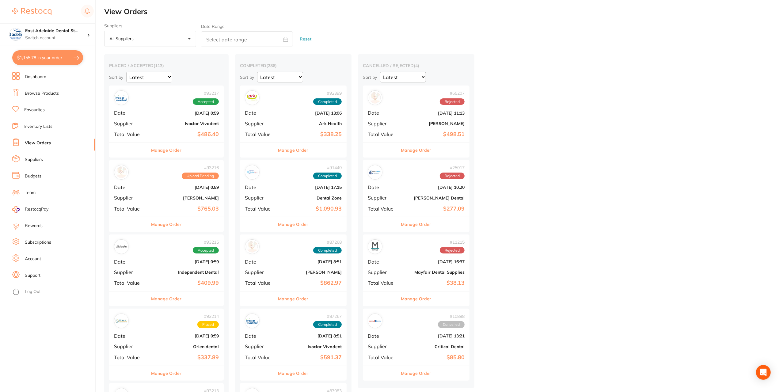
drag, startPoint x: 168, startPoint y: 300, endPoint x: 94, endPoint y: 260, distance: 84.7
click at [167, 300] on button "Manage Order" at bounding box center [166, 298] width 30 height 15
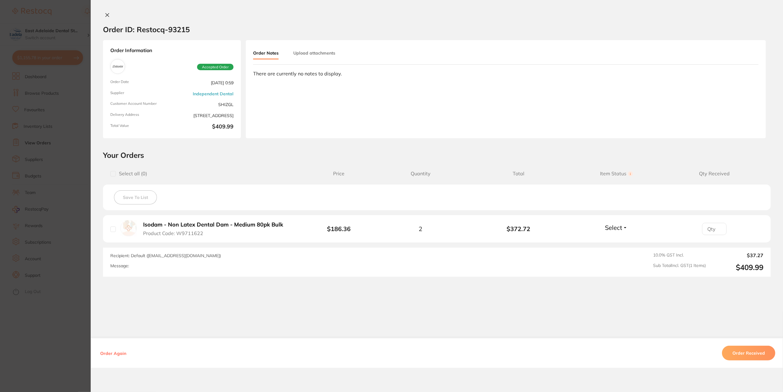
click at [52, 240] on section "Order ID: Restocq- 93215 Order Information Accepted Order Order Date [DATE] 0:5…" at bounding box center [391, 196] width 783 height 392
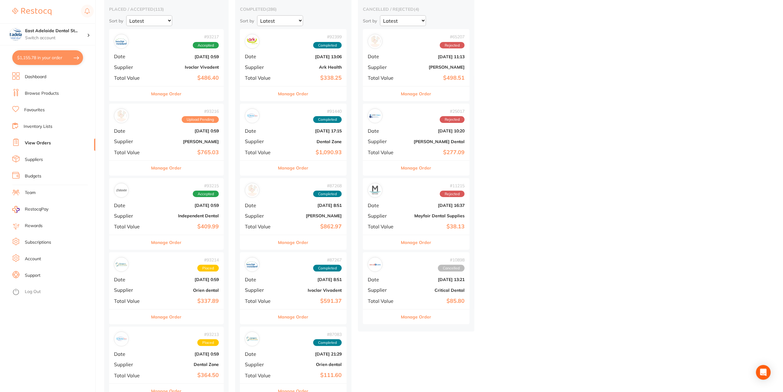
scroll to position [61, 0]
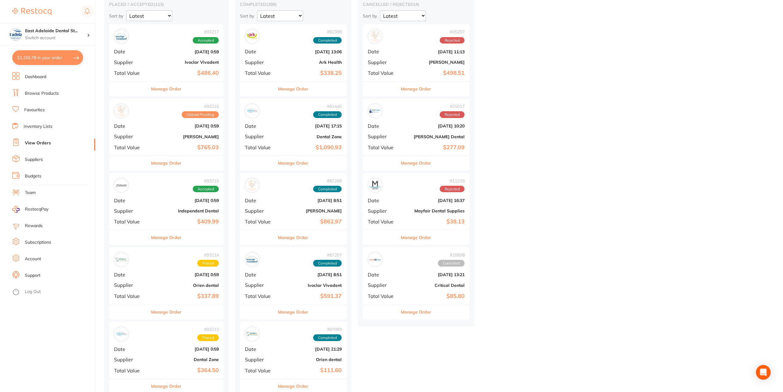
click at [177, 316] on button "Manage Order" at bounding box center [166, 312] width 30 height 15
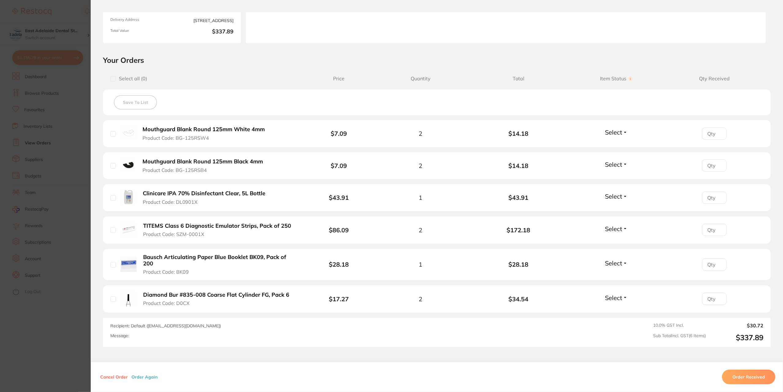
scroll to position [123, 0]
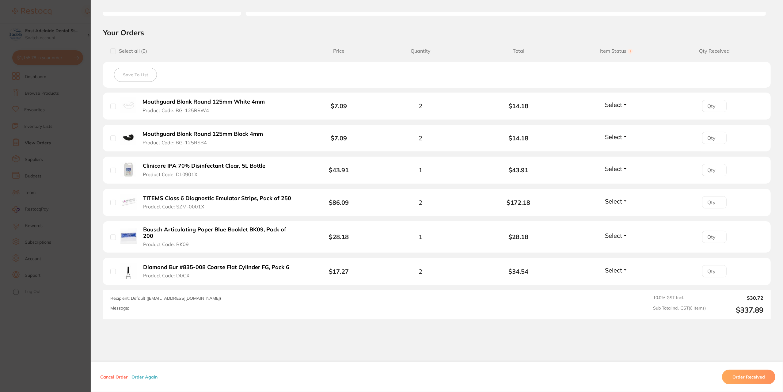
click at [62, 291] on section "Order ID: Restocq- 93214 Order Information Placed Order Order Date [DATE] 0:59 …" at bounding box center [391, 196] width 783 height 392
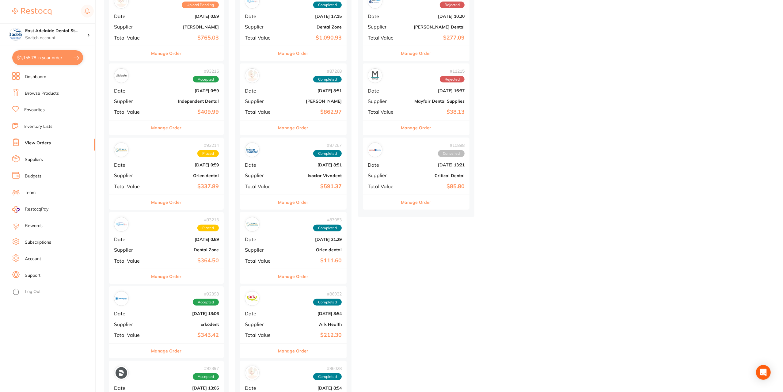
scroll to position [184, 0]
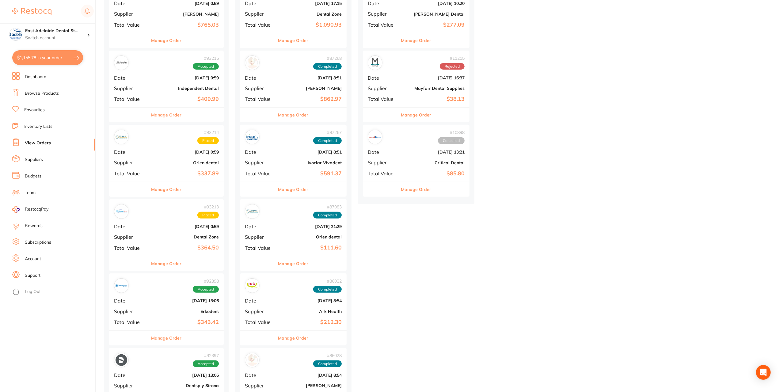
click at [165, 273] on div "# 92398 Accepted Date [DATE] 13:06 Supplier Erkodent Total Value $343.42" at bounding box center [166, 301] width 115 height 57
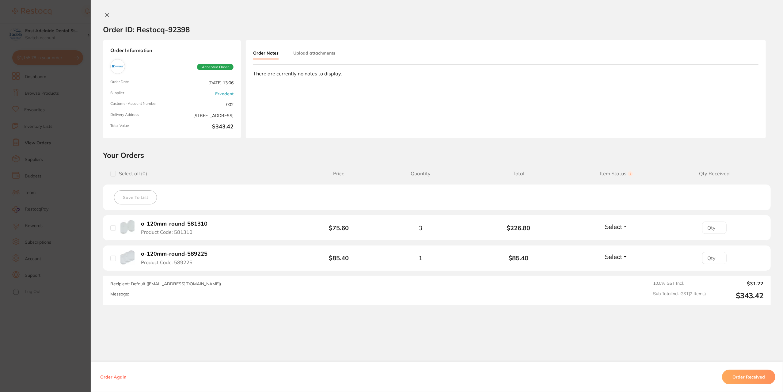
click at [78, 284] on section "Order ID: Restocq- 92398 Order Information Accepted Order Order Date [DATE] 13:…" at bounding box center [391, 196] width 783 height 392
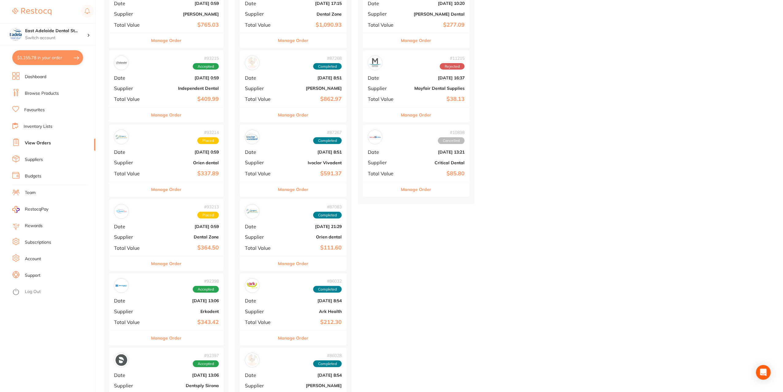
click at [169, 344] on button "Manage Order" at bounding box center [166, 338] width 30 height 15
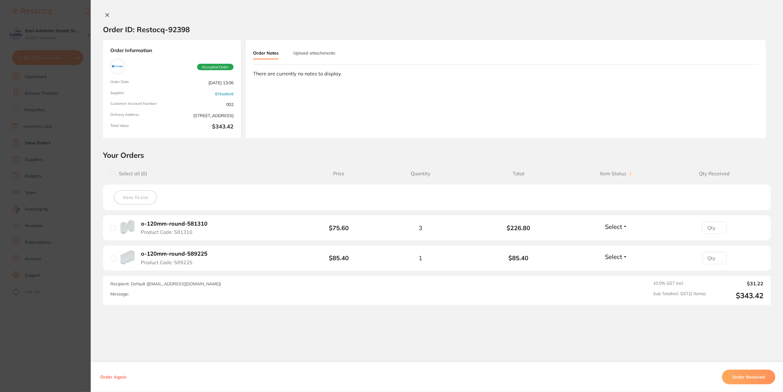
click at [46, 271] on section "Order ID: Restocq- 92398 Order Information Accepted Order Order Date [DATE] 13:…" at bounding box center [391, 196] width 783 height 392
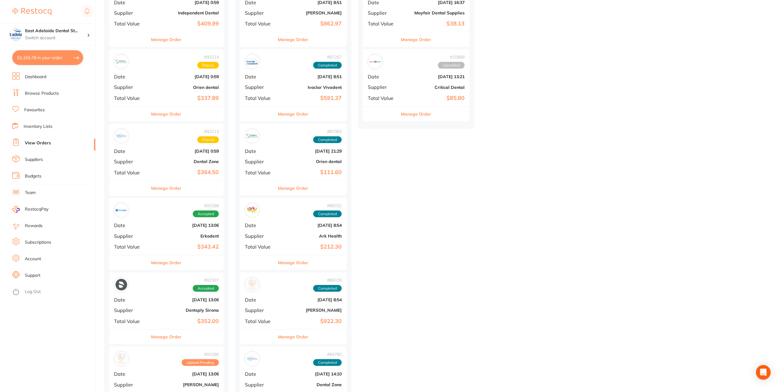
scroll to position [276, 0]
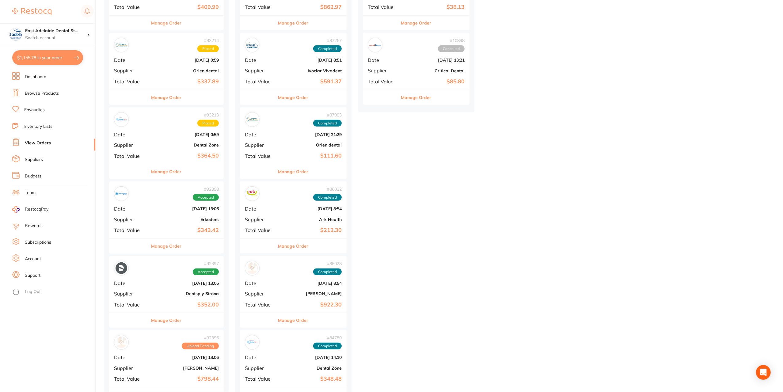
click at [175, 321] on button "Manage Order" at bounding box center [166, 320] width 30 height 15
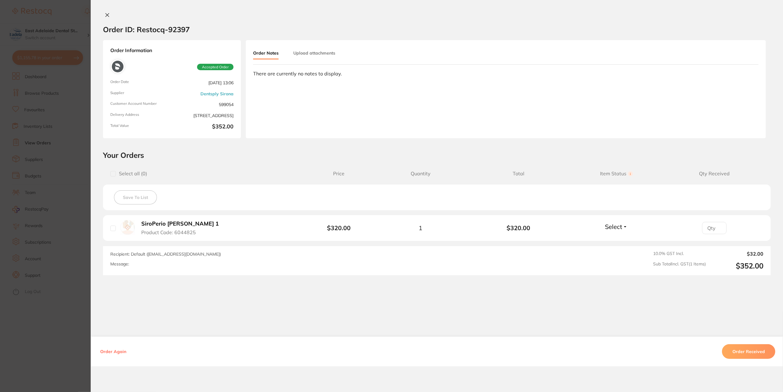
click at [48, 281] on section "Order ID: Restocq- 92397 Order Information Accepted Order Order Date [DATE] 13:…" at bounding box center [391, 196] width 783 height 392
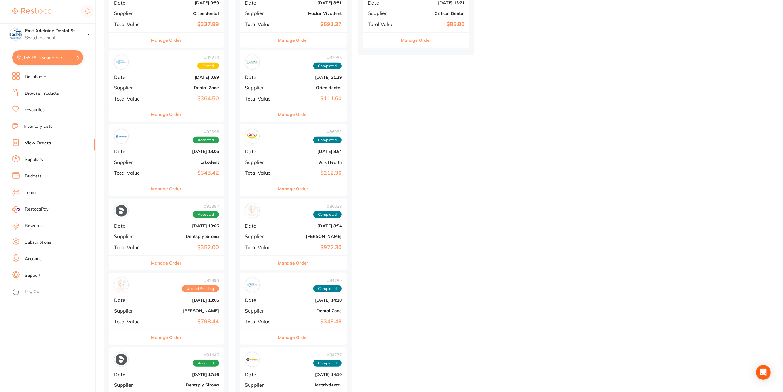
scroll to position [337, 0]
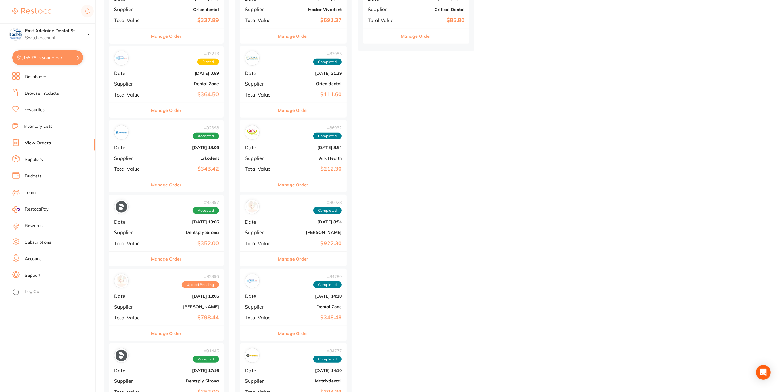
click at [182, 333] on button "Manage Order" at bounding box center [166, 333] width 30 height 15
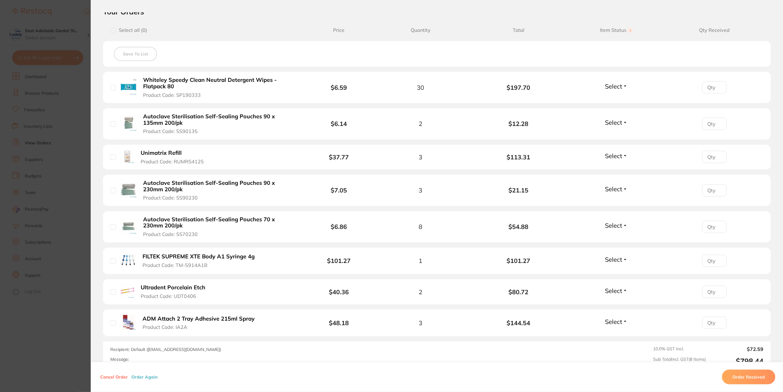
scroll to position [153, 0]
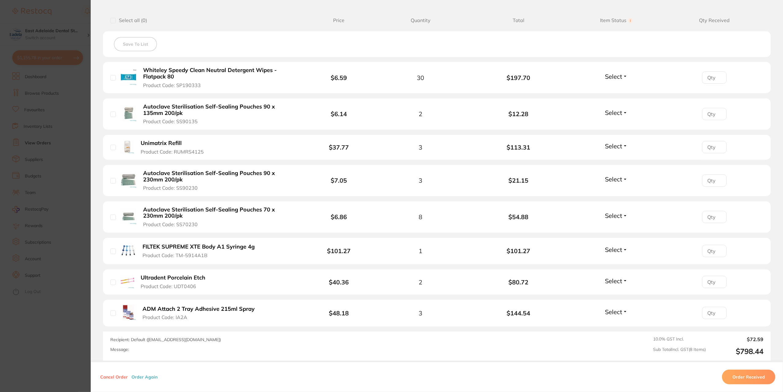
drag, startPoint x: 46, startPoint y: 312, endPoint x: 119, endPoint y: 260, distance: 89.6
click at [45, 312] on section "Order ID: Restocq- 92396 Order Information Upload Pending Order Date [DATE] 13:…" at bounding box center [391, 196] width 783 height 392
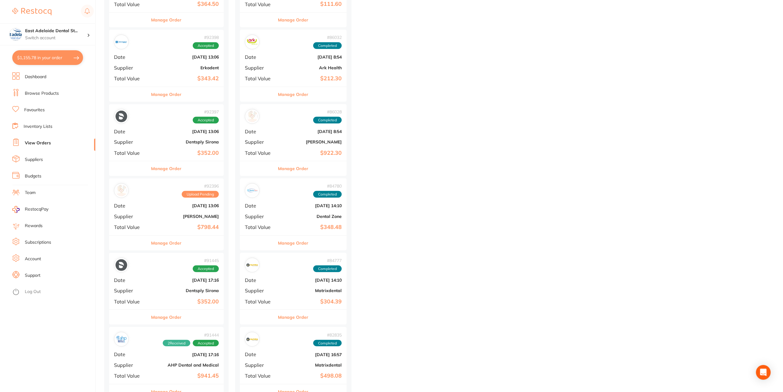
scroll to position [429, 0]
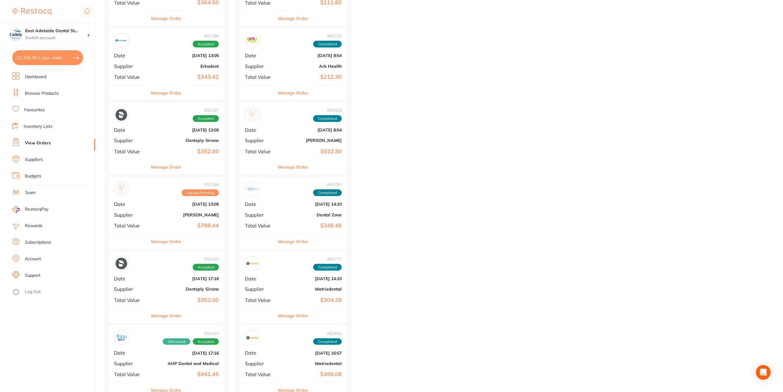
click at [162, 311] on button "Manage Order" at bounding box center [166, 315] width 30 height 15
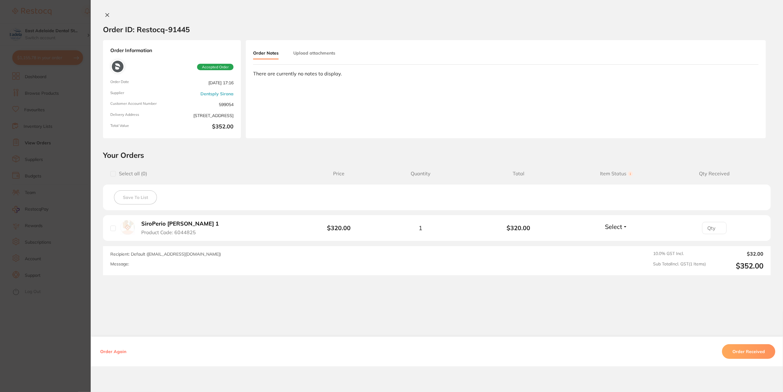
click at [0, 220] on section "Order ID: Restocq- 91445 Order Information Accepted Order Order Date [DATE] 17:…" at bounding box center [391, 196] width 783 height 392
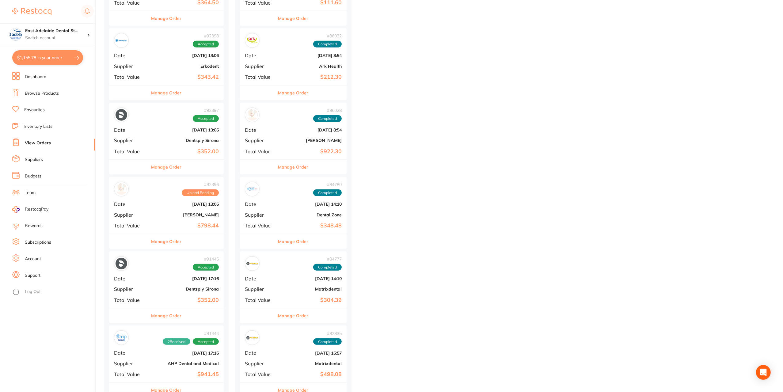
click at [36, 57] on button "$1,155.78 in your order" at bounding box center [47, 57] width 71 height 15
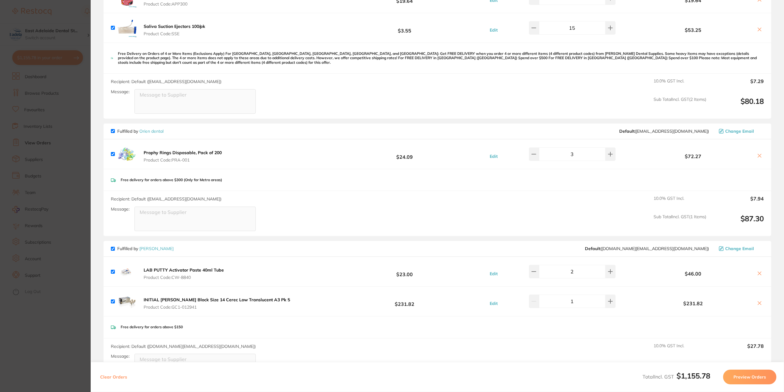
scroll to position [123, 0]
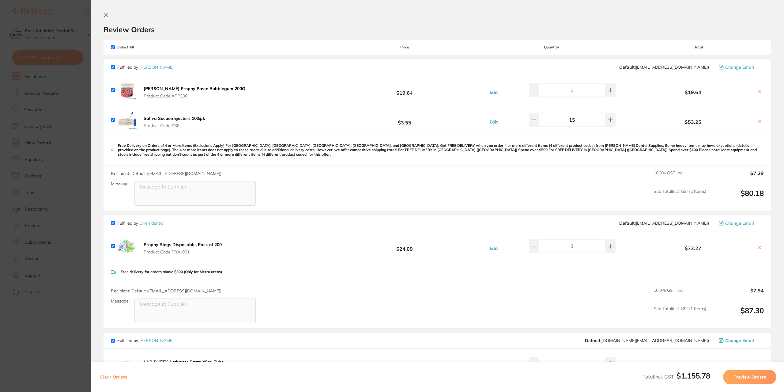
scroll to position [123, 0]
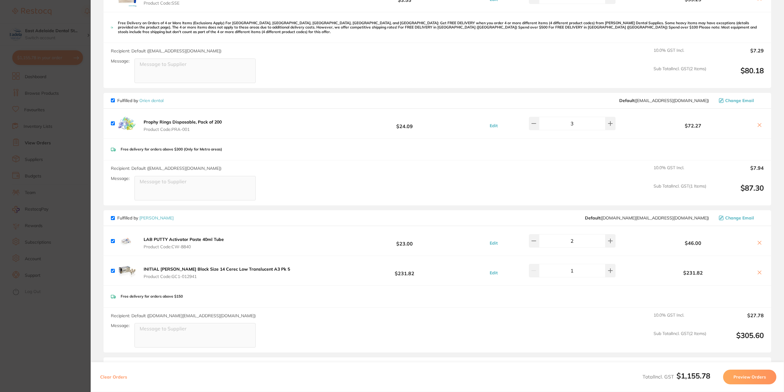
click at [144, 247] on span "Product Code: CW-8840" at bounding box center [184, 246] width 80 height 5
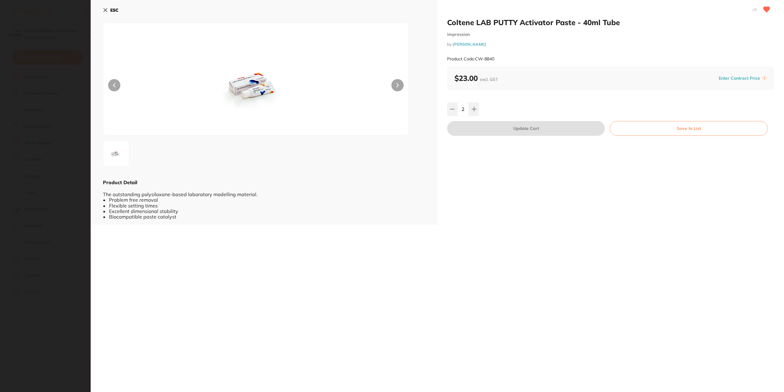
click at [111, 10] on b "ESC" at bounding box center [114, 10] width 8 height 6
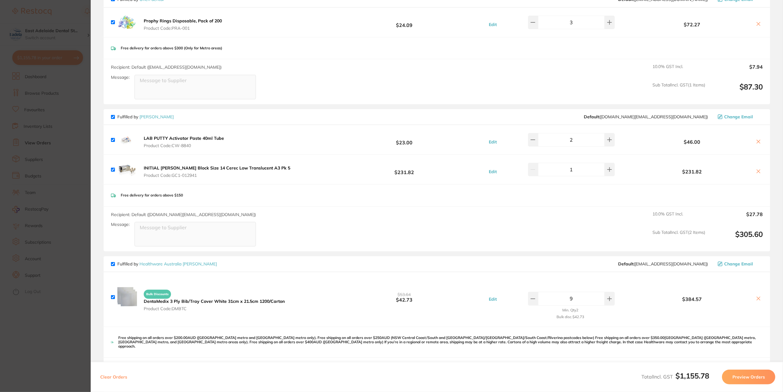
scroll to position [184, 0]
